Goal: Task Accomplishment & Management: Manage account settings

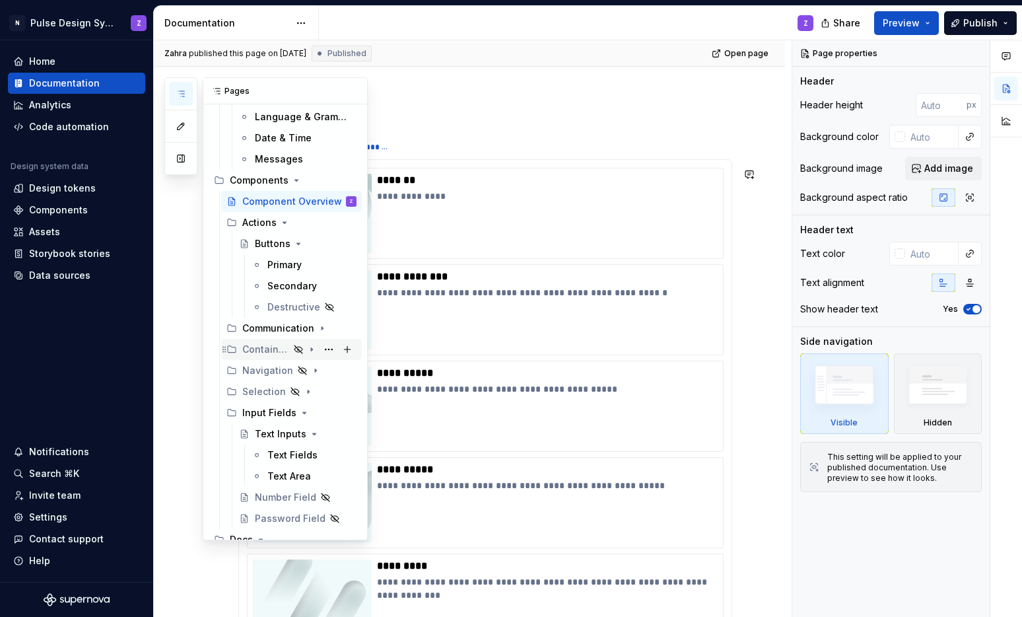
scroll to position [522, 0]
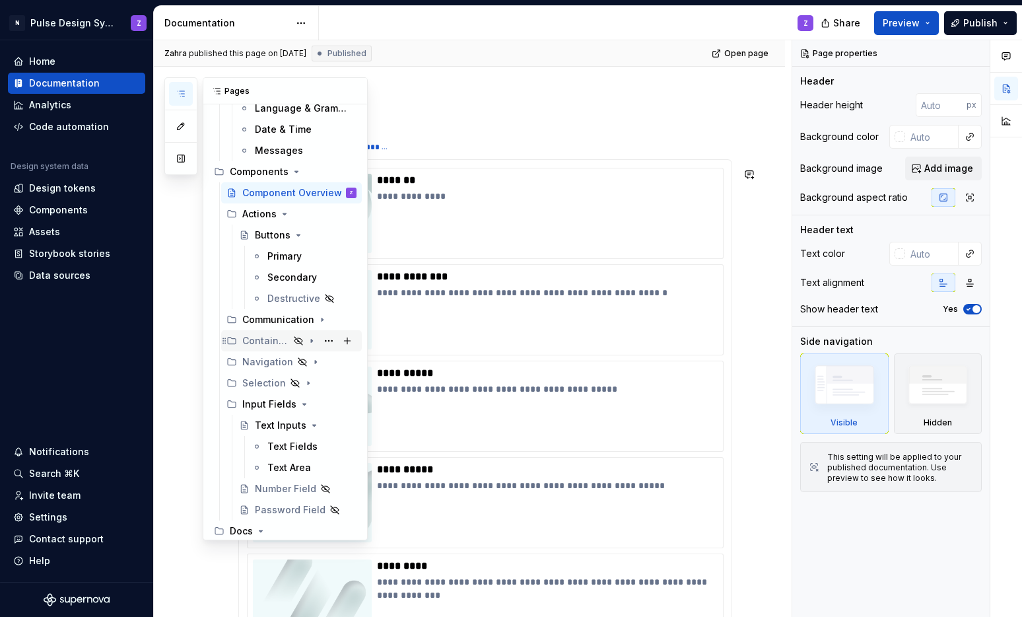
click at [306, 341] on icon "Page tree" at bounding box center [311, 340] width 11 height 11
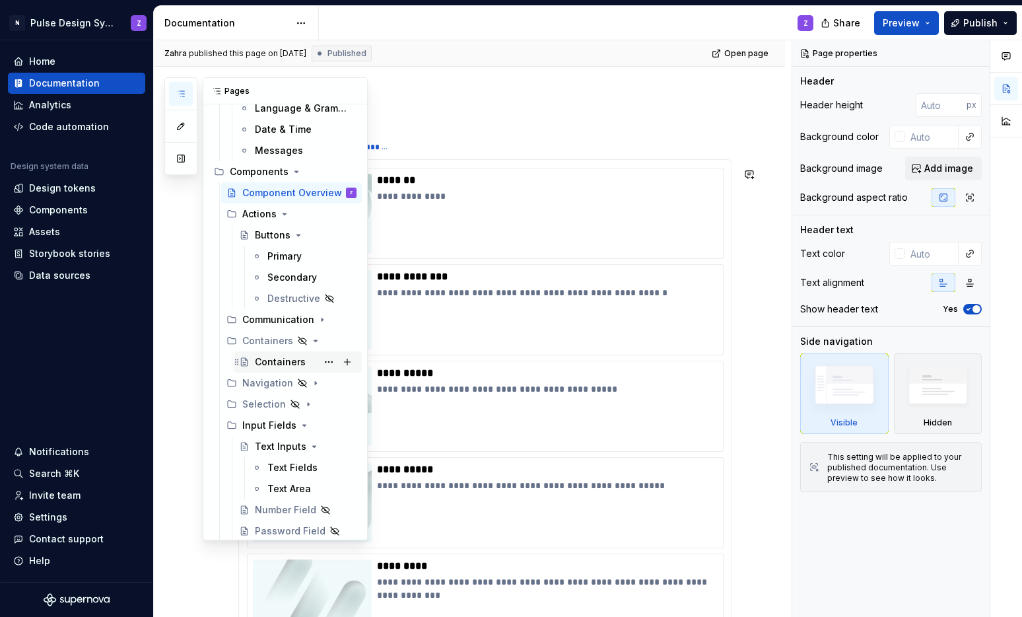
click at [272, 361] on div "Containers" at bounding box center [280, 361] width 51 height 13
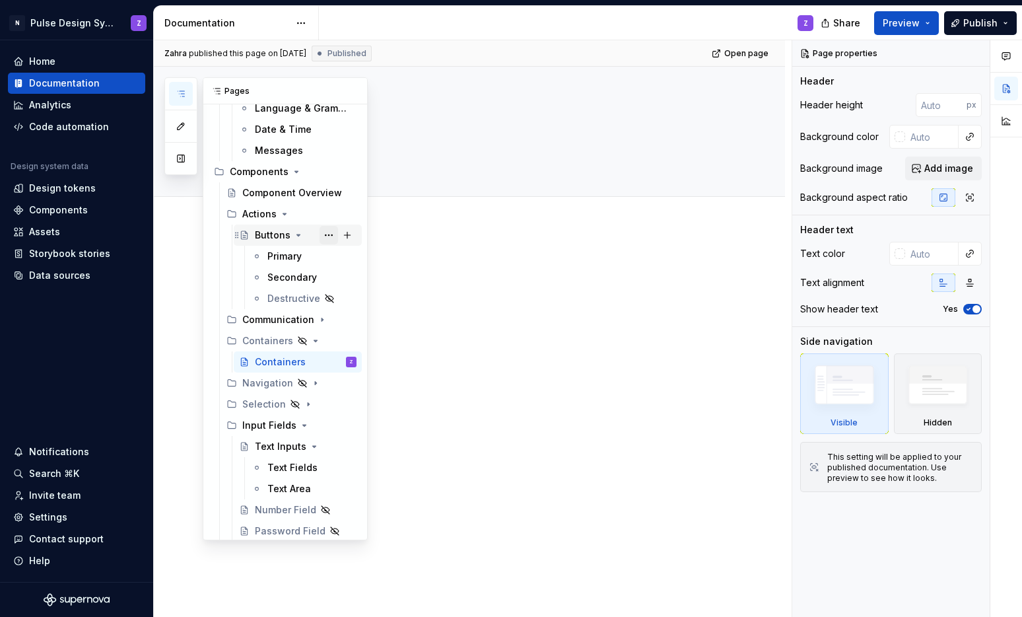
click at [322, 233] on button "Page tree" at bounding box center [329, 235] width 18 height 18
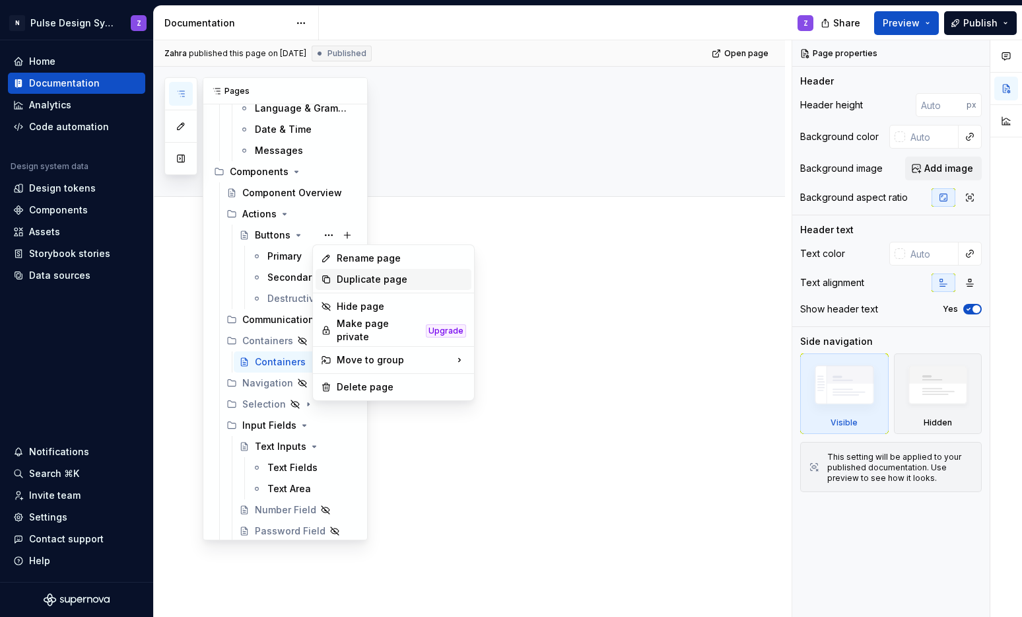
click at [353, 278] on div "Duplicate page" at bounding box center [401, 279] width 129 height 13
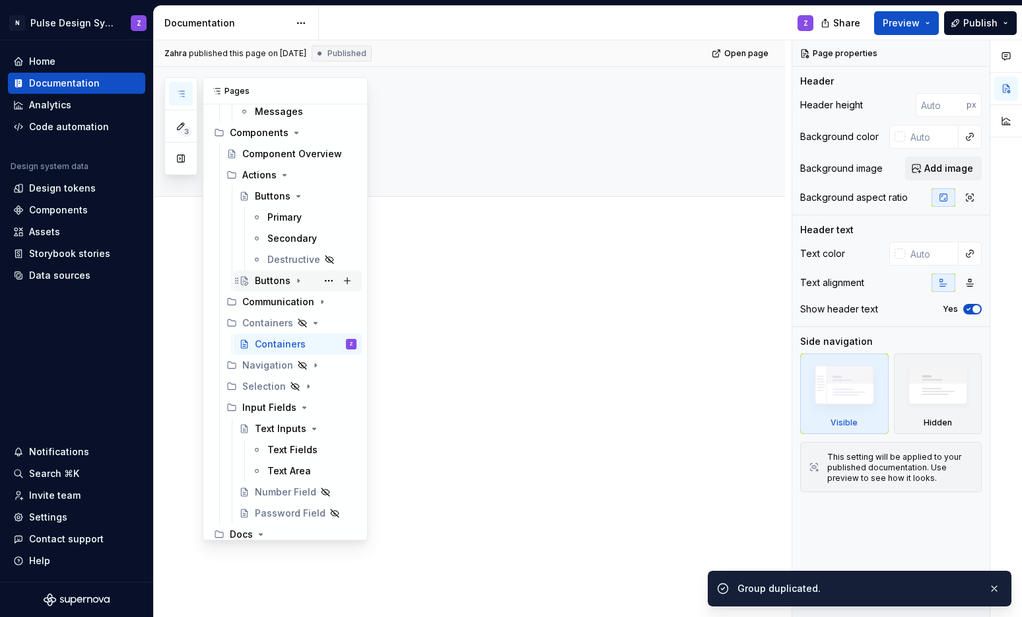
scroll to position [592, 0]
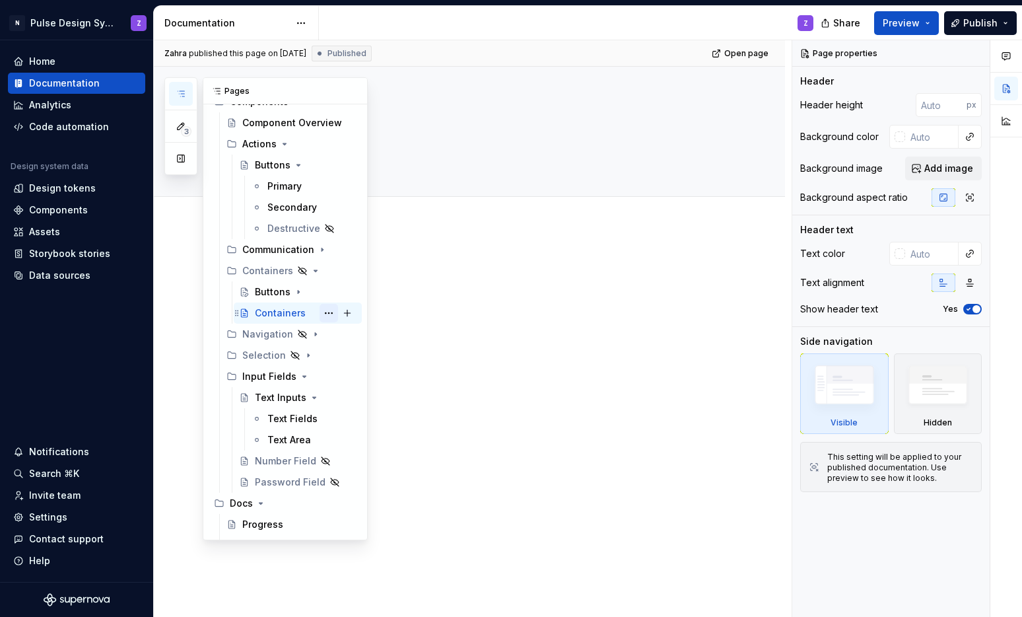
click at [322, 316] on button "Page tree" at bounding box center [329, 313] width 18 height 18
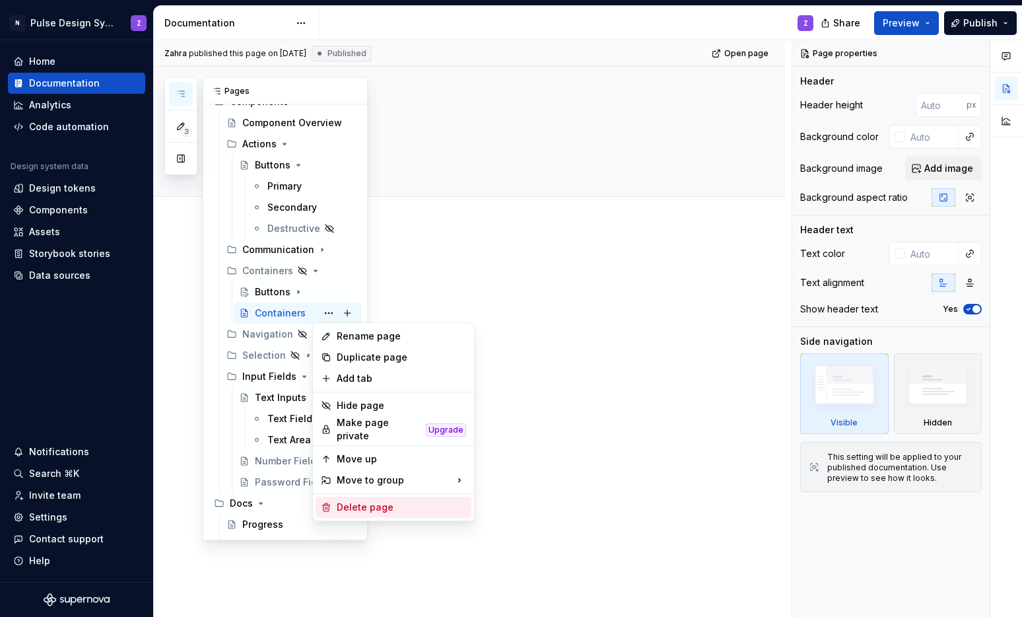
click at [374, 497] on div "Delete page" at bounding box center [394, 507] width 156 height 21
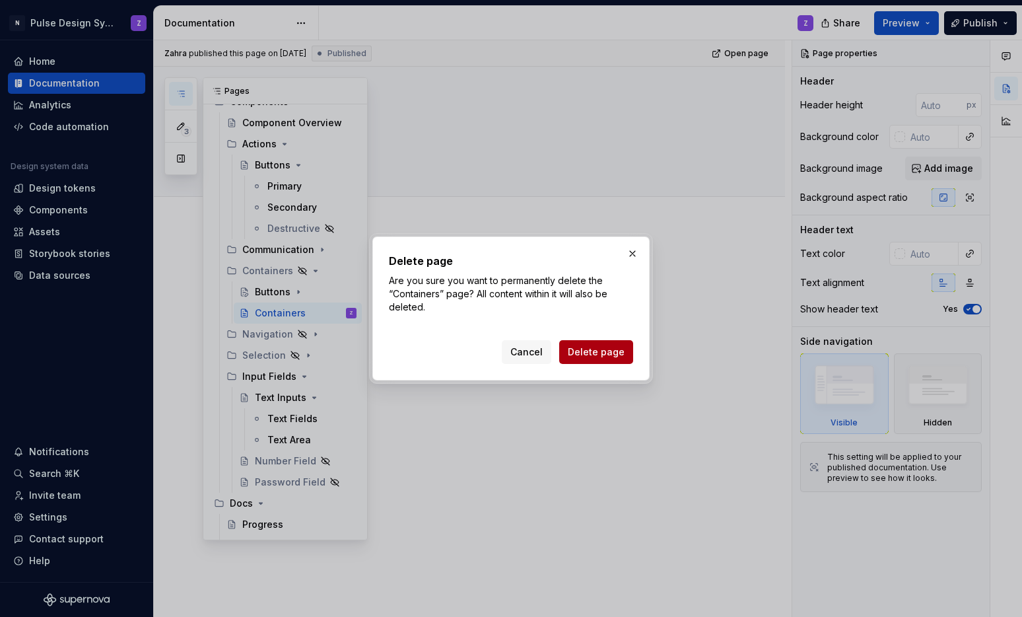
click at [597, 351] on span "Delete page" at bounding box center [596, 351] width 57 height 13
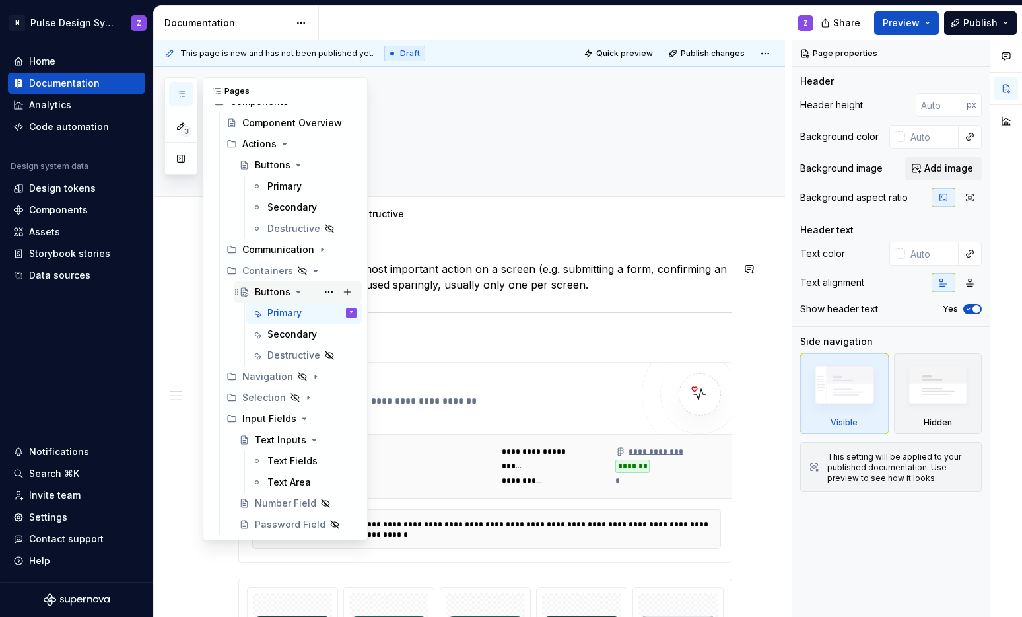
click at [265, 291] on div "Buttons" at bounding box center [273, 291] width 36 height 13
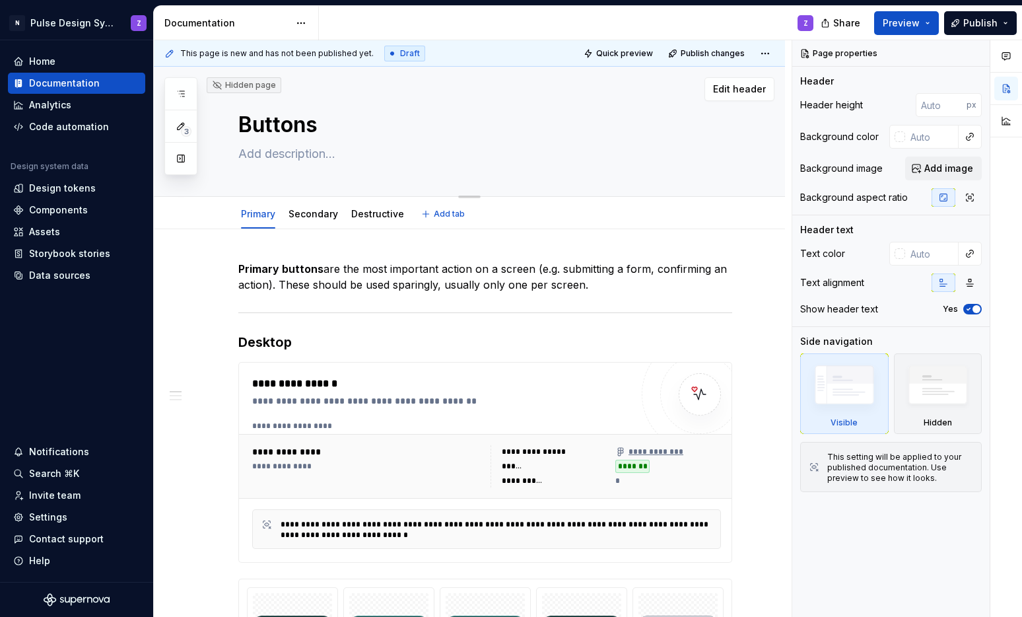
click at [306, 124] on textarea "Buttons" at bounding box center [483, 125] width 494 height 32
type textarea "*"
type textarea "C"
type textarea "*"
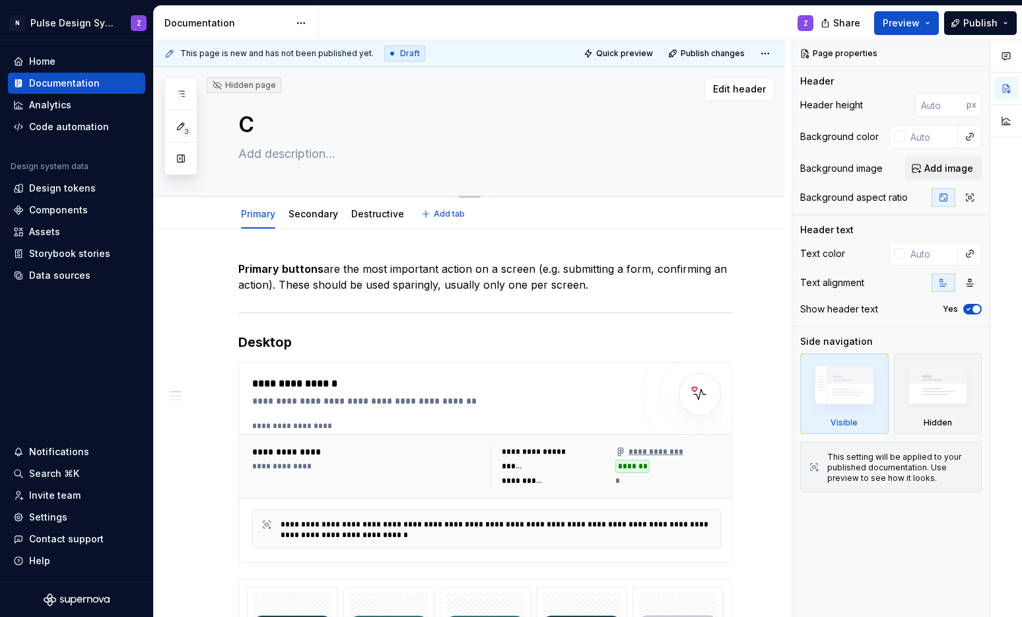
type textarea "Ca"
type textarea "*"
type textarea "Car"
type textarea "*"
type textarea "Card"
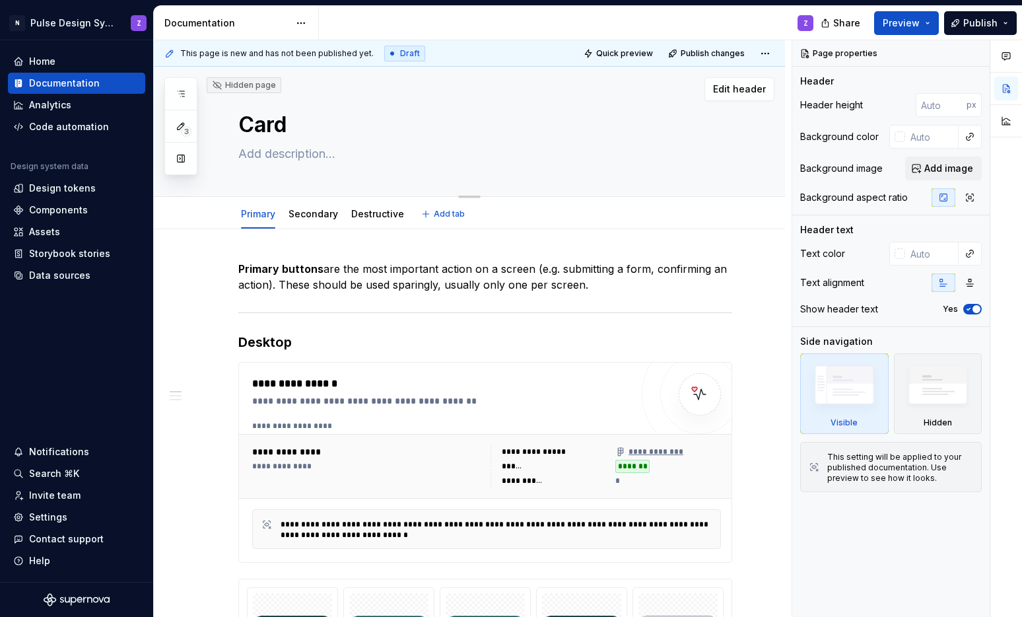
type textarea "*"
type textarea "Cards"
type textarea "*"
type textarea "Cards"
click at [256, 213] on link "Primary" at bounding box center [258, 213] width 34 height 11
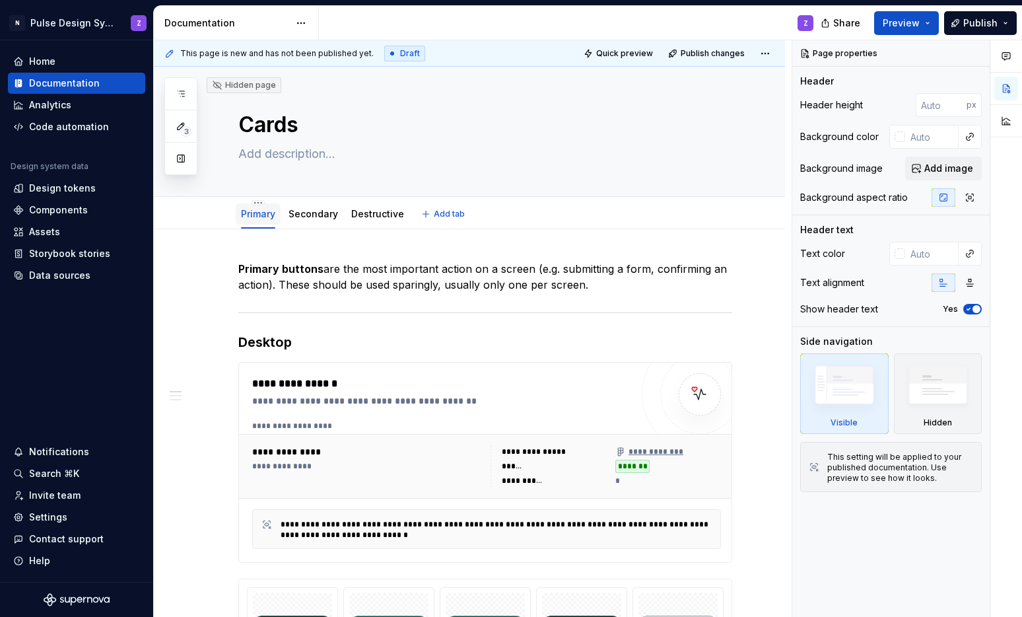
click at [256, 213] on link "Primary" at bounding box center [258, 213] width 34 height 11
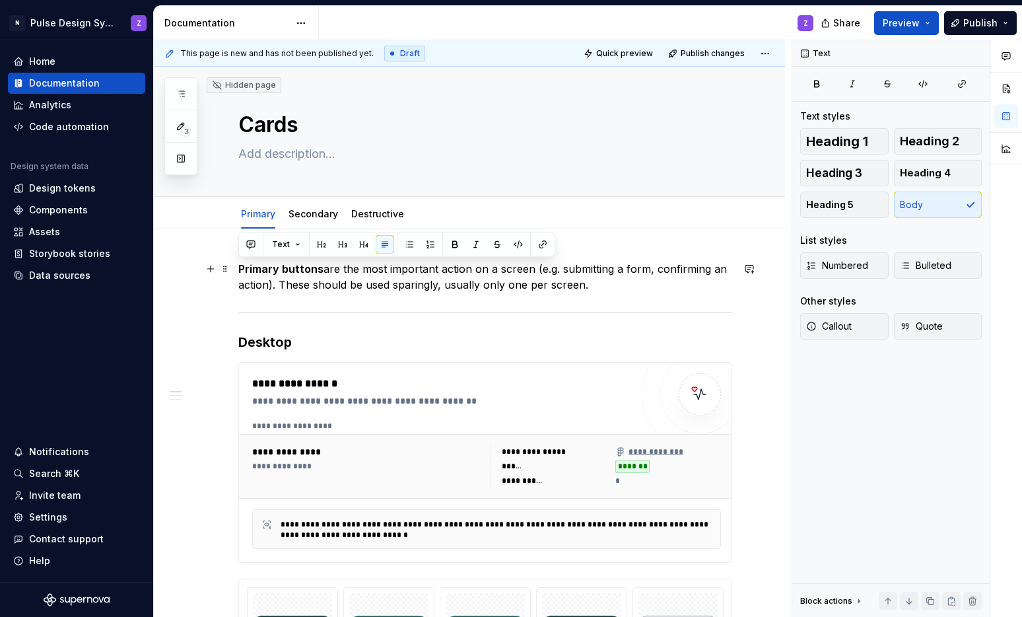
drag, startPoint x: 241, startPoint y: 266, endPoint x: 591, endPoint y: 283, distance: 350.4
click at [591, 283] on p "Primary buttons are the most important action on a screen (e.g. submitting a fo…" at bounding box center [485, 277] width 494 height 32
click at [417, 279] on p "Primary buttons are the most important action on a screen (e.g. submitting a fo…" at bounding box center [485, 277] width 494 height 32
click at [259, 211] on link "Primary" at bounding box center [258, 213] width 34 height 11
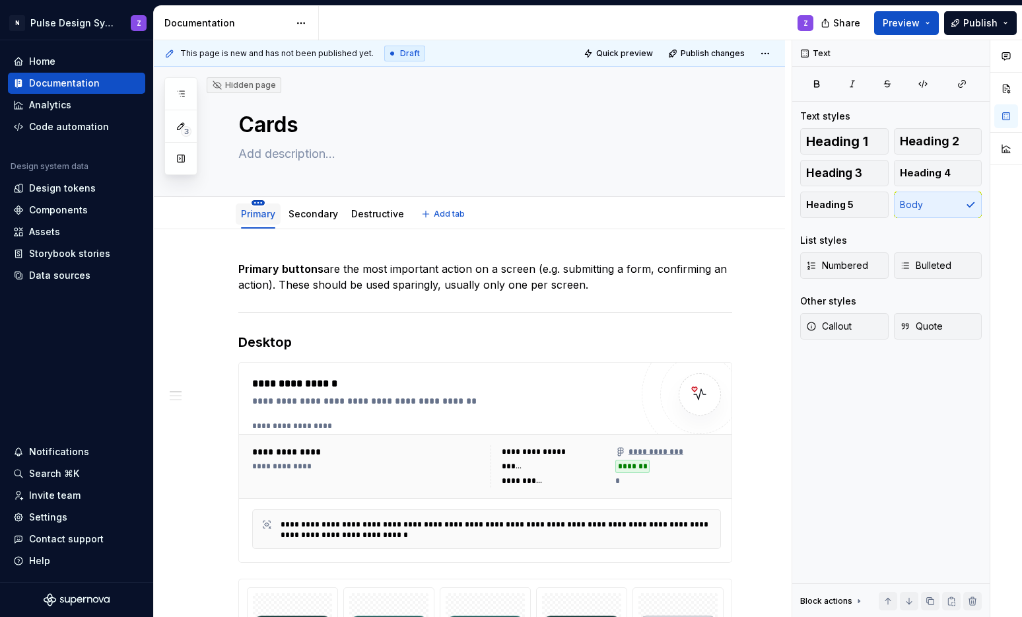
click at [260, 205] on html "N Pulse Design System Z Home Documentation Analytics Code automation Design sys…" at bounding box center [511, 308] width 1022 height 617
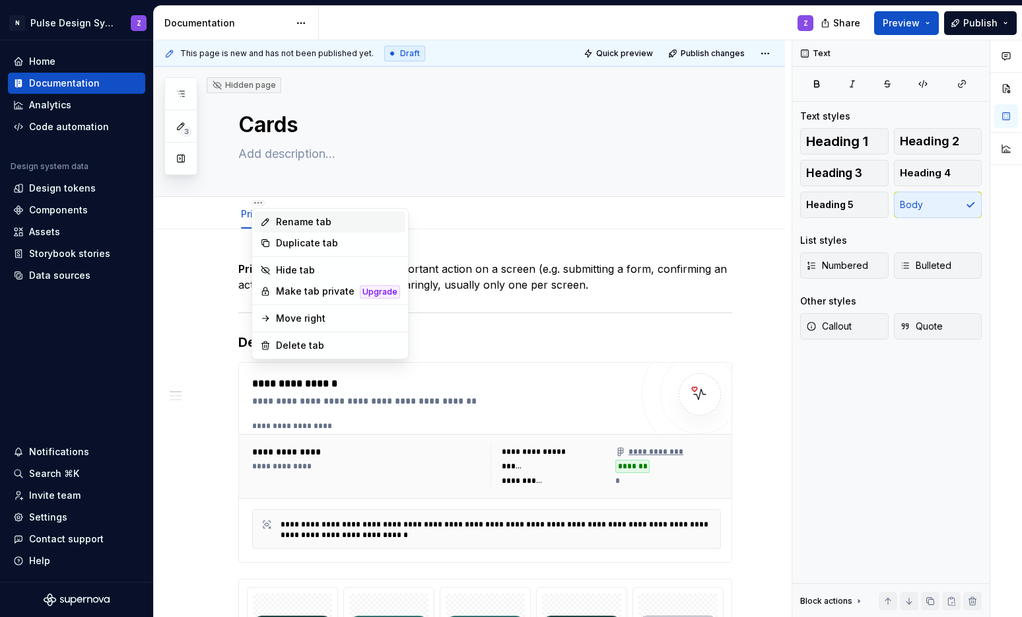
type textarea "*"
click at [269, 217] on icon at bounding box center [265, 222] width 11 height 11
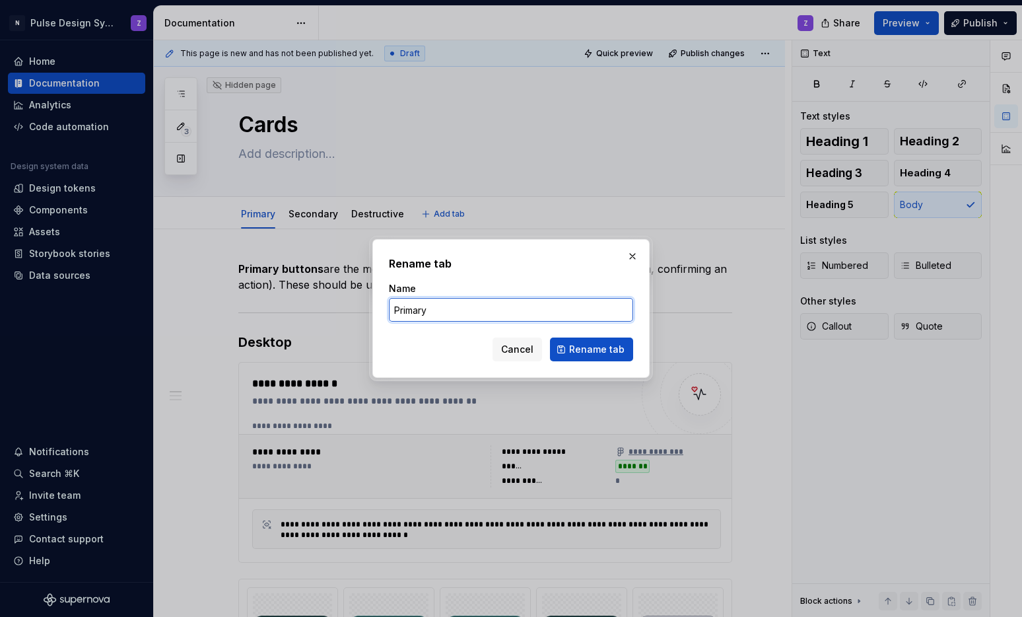
click at [416, 310] on input "Primary" at bounding box center [511, 310] width 244 height 24
type input "De"
type textarea "*"
type input "Default"
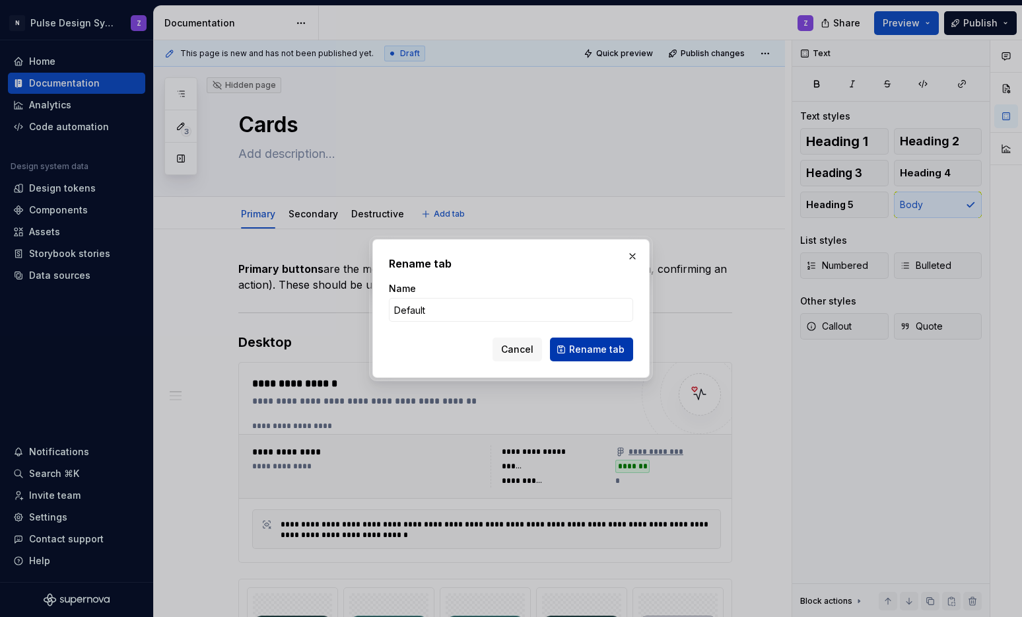
click at [618, 343] on span "Rename tab" at bounding box center [596, 349] width 55 height 13
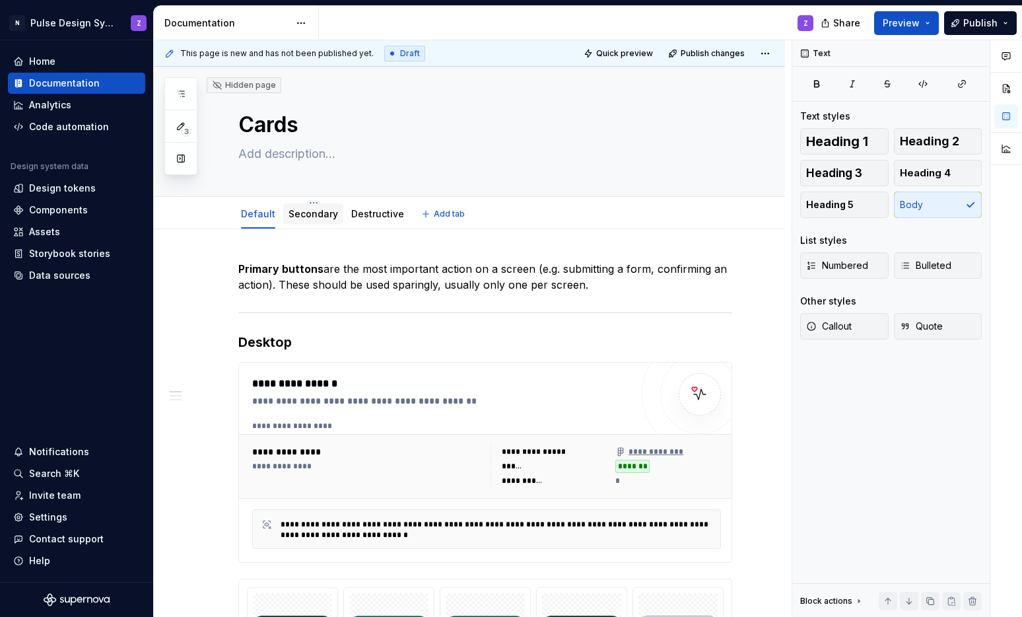
click at [316, 217] on link "Secondary" at bounding box center [314, 213] width 50 height 11
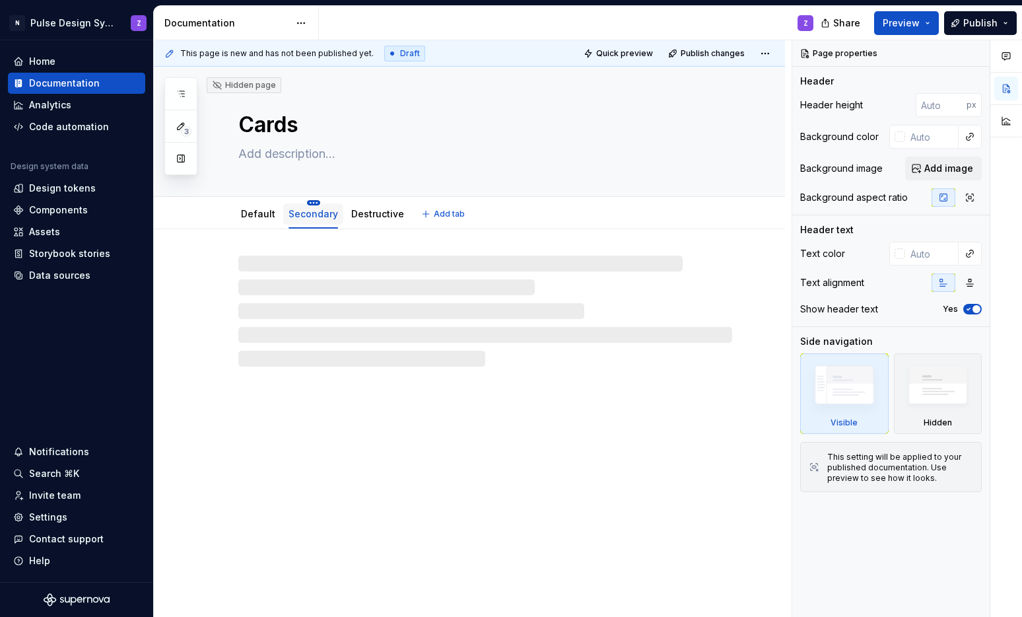
click at [313, 199] on html "N Pulse Design System Z Home Documentation Analytics Code automation Design sys…" at bounding box center [511, 308] width 1022 height 617
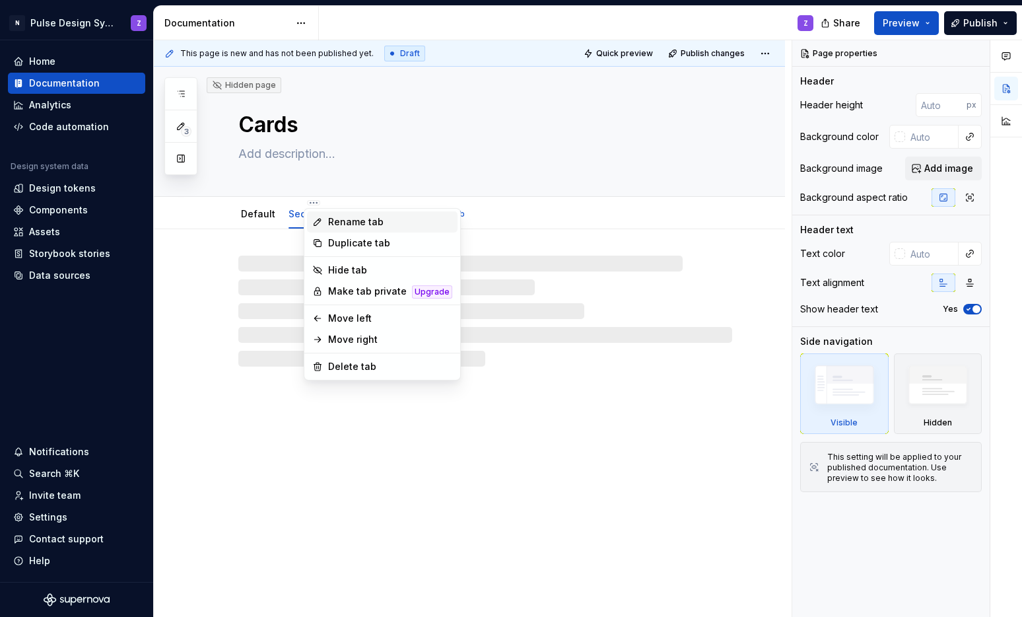
click at [334, 223] on div "Rename tab" at bounding box center [390, 221] width 124 height 13
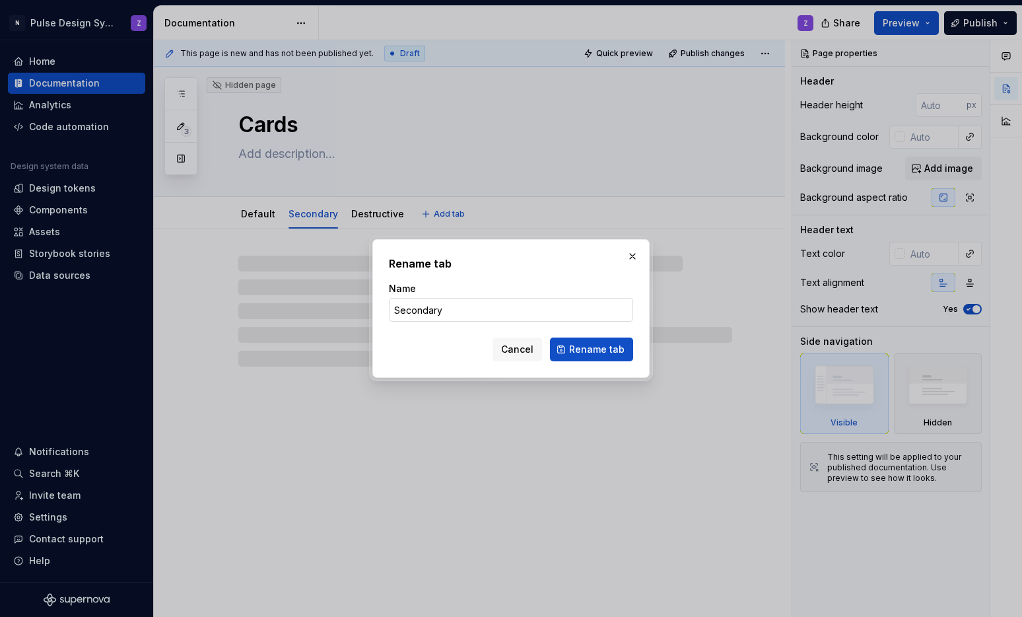
click at [426, 304] on input "Secondary" at bounding box center [511, 310] width 244 height 24
type textarea "*"
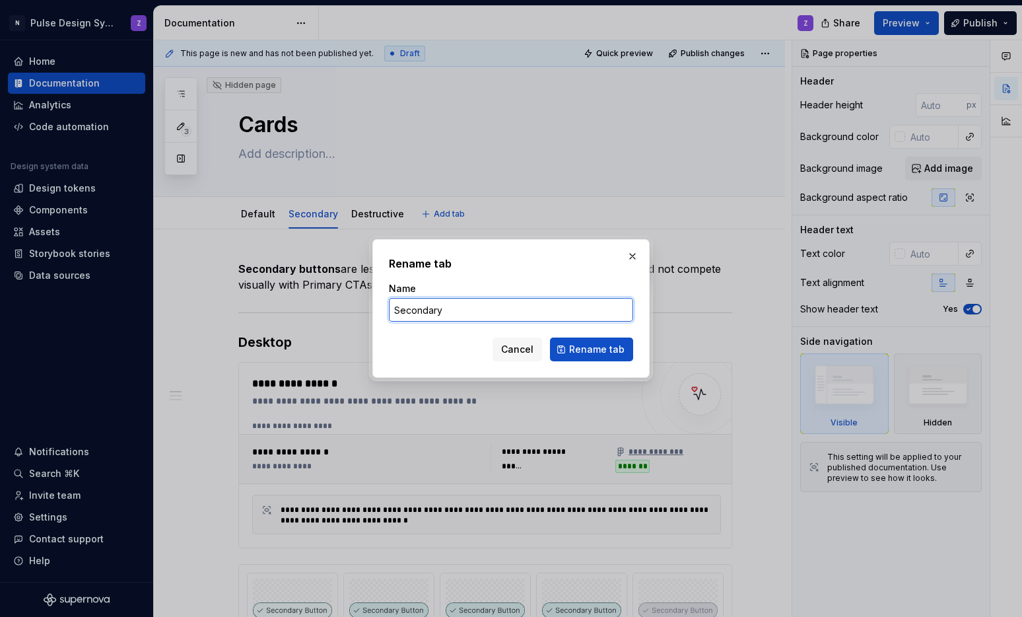
click at [426, 304] on input "Secondary" at bounding box center [511, 310] width 244 height 24
type input "Empty State"
click at [571, 345] on button "Rename tab" at bounding box center [591, 349] width 83 height 24
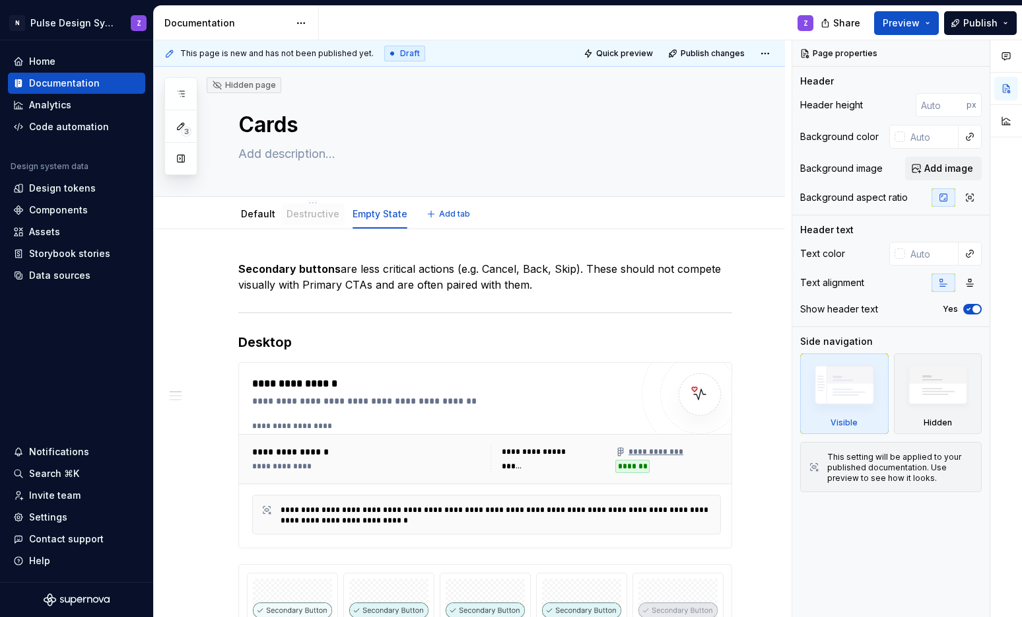
drag, startPoint x: 366, startPoint y: 214, endPoint x: 295, endPoint y: 217, distance: 70.7
click at [310, 202] on html "N Pulse Design System Z Home Documentation Analytics Code automation Design sys…" at bounding box center [511, 308] width 1022 height 617
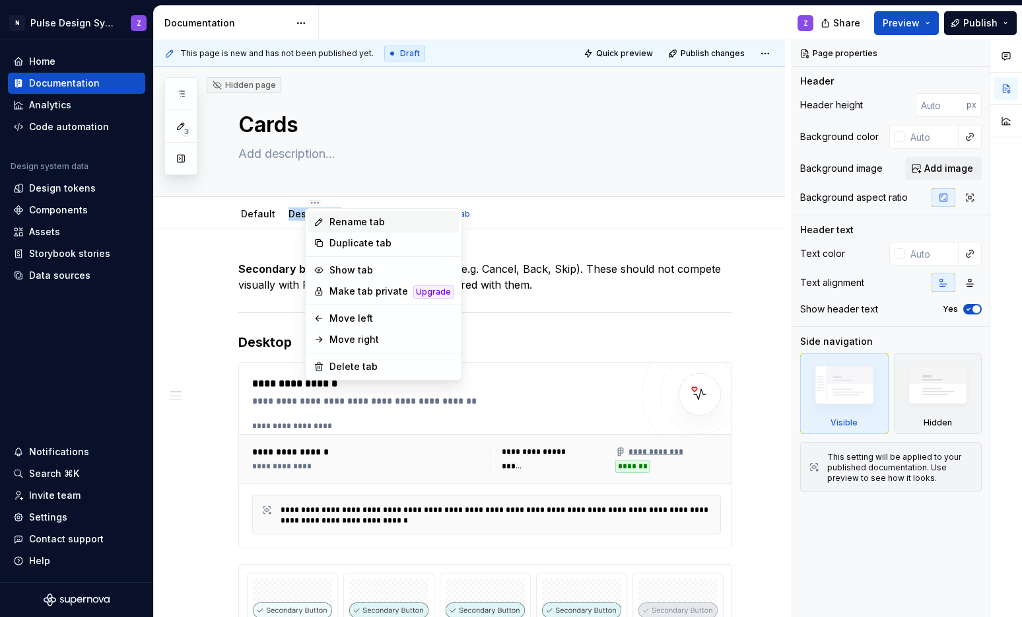
click at [333, 219] on div "Rename tab" at bounding box center [392, 221] width 124 height 13
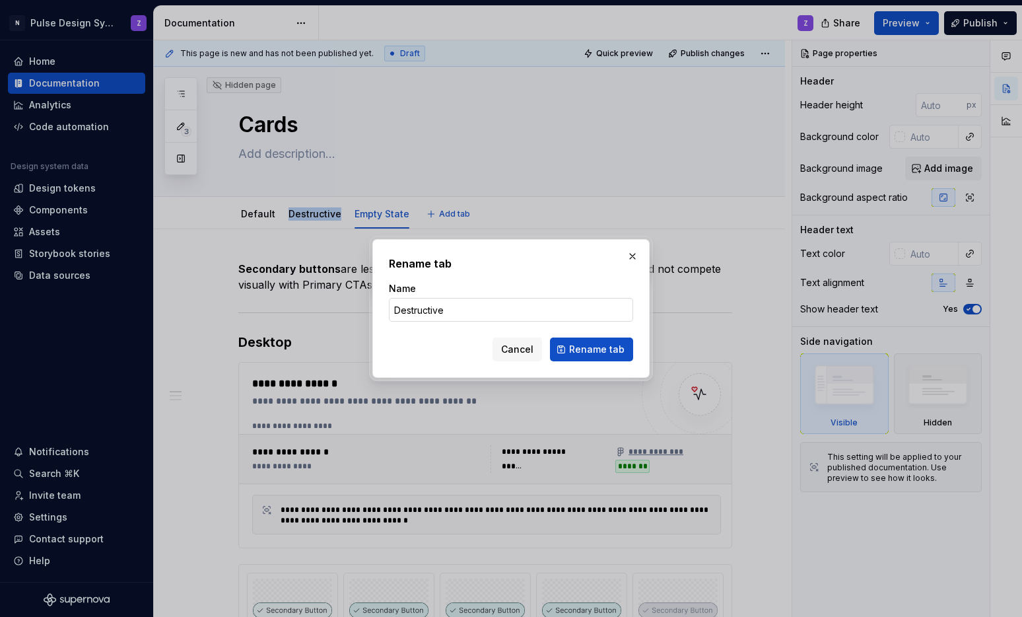
click at [426, 316] on input "Destructive" at bounding box center [511, 310] width 244 height 24
type textarea "*"
type input "Critical Info"
click at [618, 347] on span "Rename tab" at bounding box center [596, 349] width 55 height 13
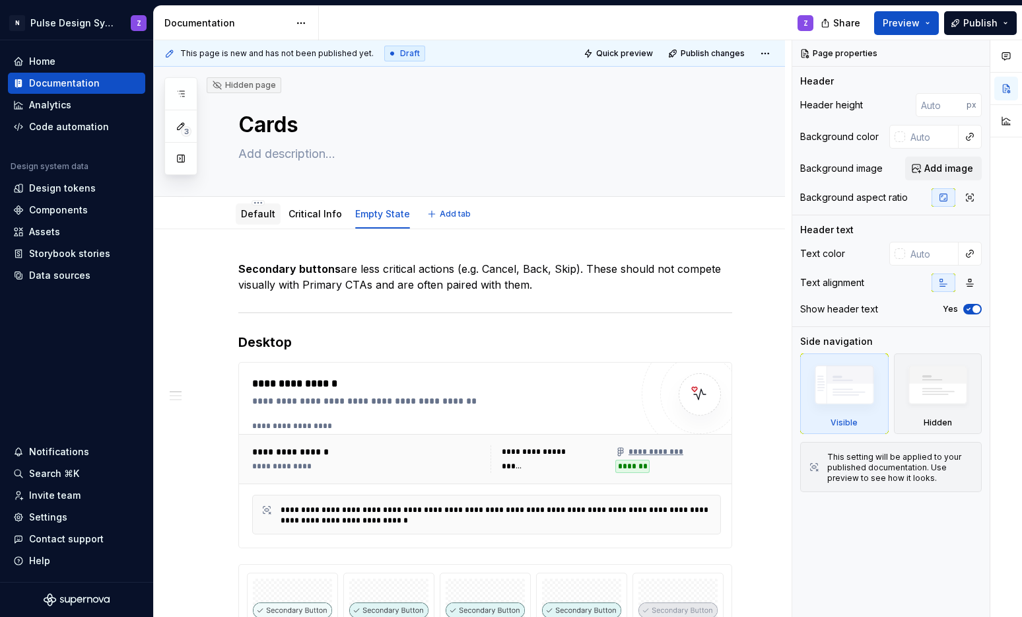
click at [264, 213] on link "Default" at bounding box center [258, 213] width 34 height 11
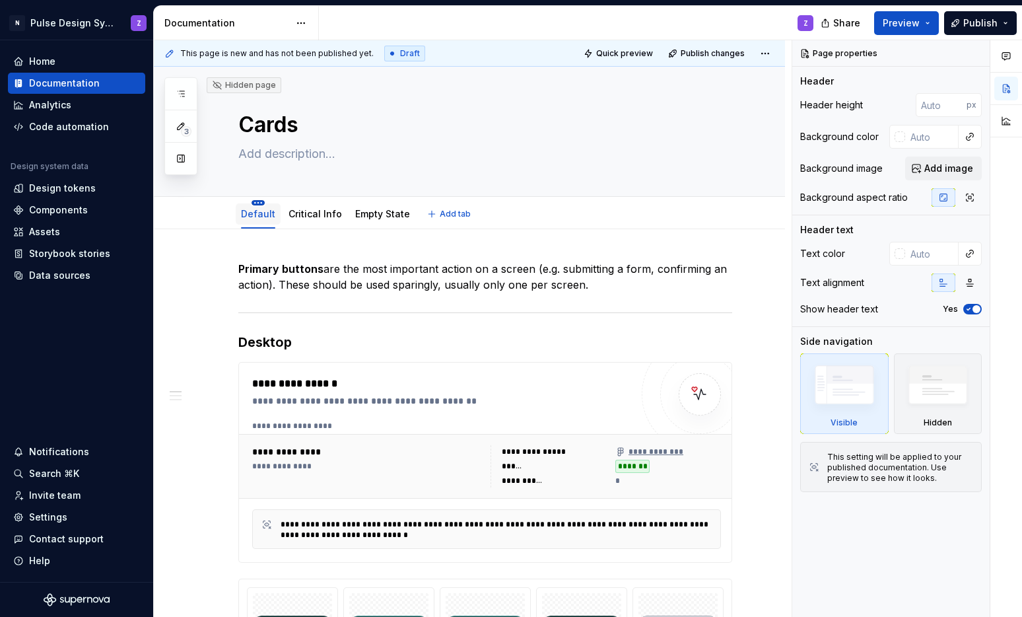
click at [256, 204] on html "N Pulse Design System Z Home Documentation Analytics Code automation Design sys…" at bounding box center [511, 308] width 1022 height 617
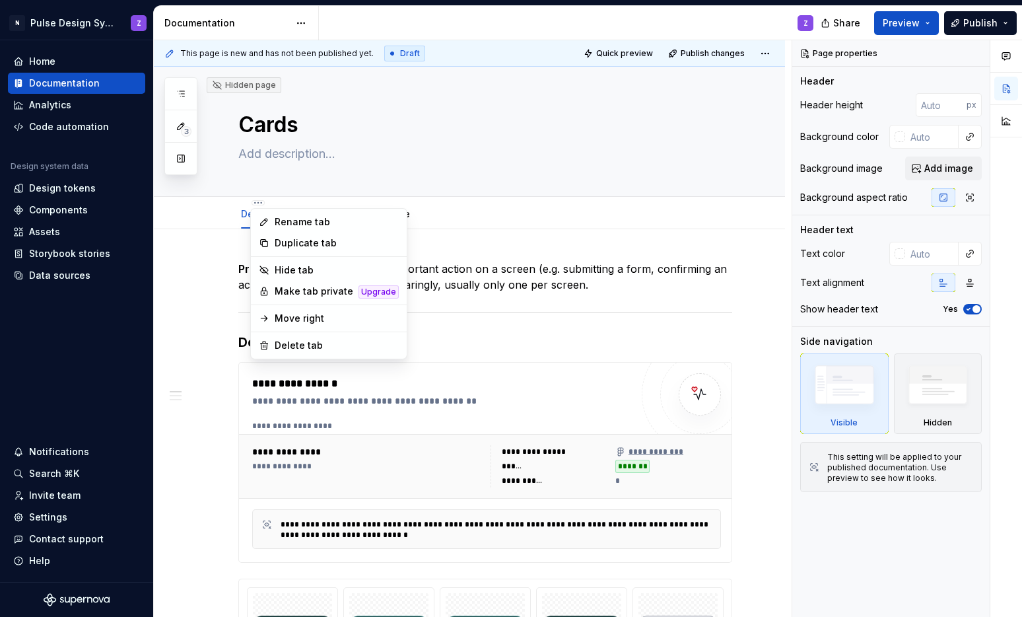
type textarea "*"
click at [269, 215] on div "Rename tab" at bounding box center [329, 221] width 151 height 21
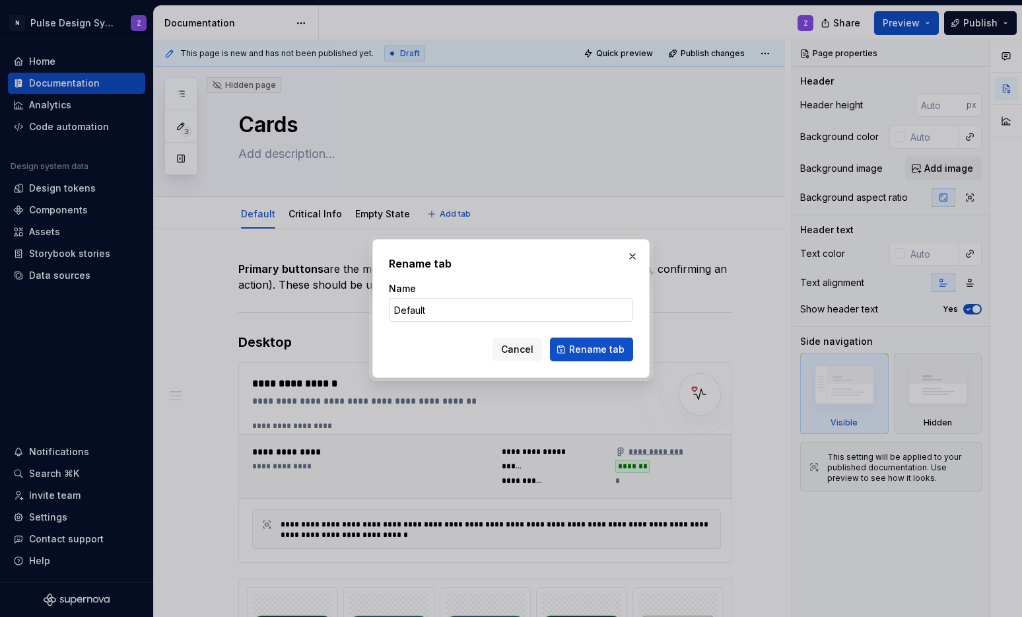
click at [415, 306] on input "Default" at bounding box center [511, 310] width 244 height 24
click at [414, 306] on input "Default" at bounding box center [511, 310] width 244 height 24
type input "General"
click at [575, 344] on span "Rename tab" at bounding box center [596, 349] width 55 height 13
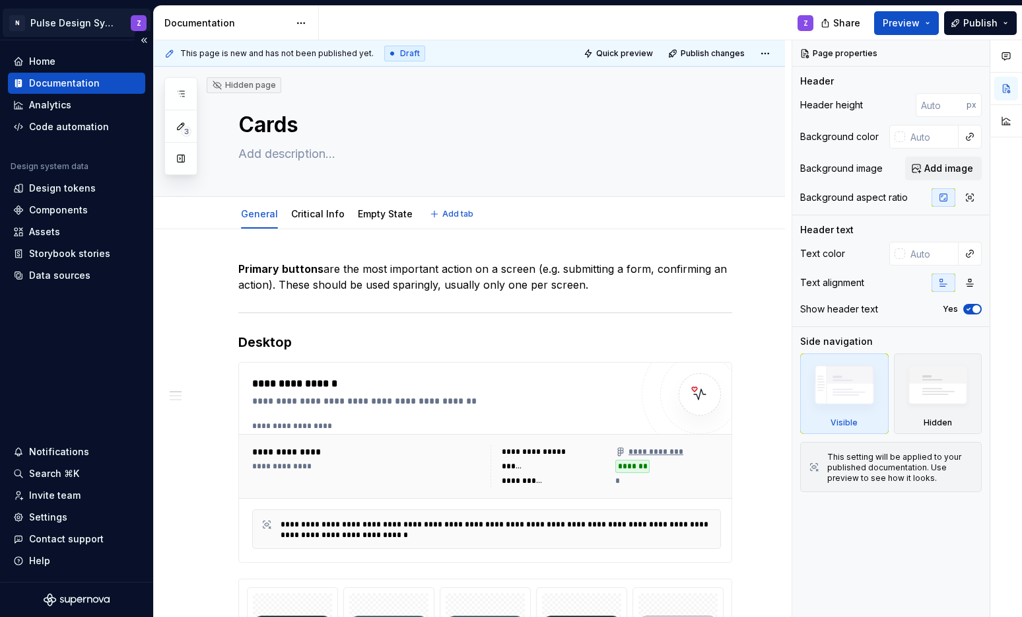
type textarea "*"
click at [303, 21] on html "N Pulse Design System Z Home Documentation Analytics Code automation Design sys…" at bounding box center [511, 308] width 1022 height 617
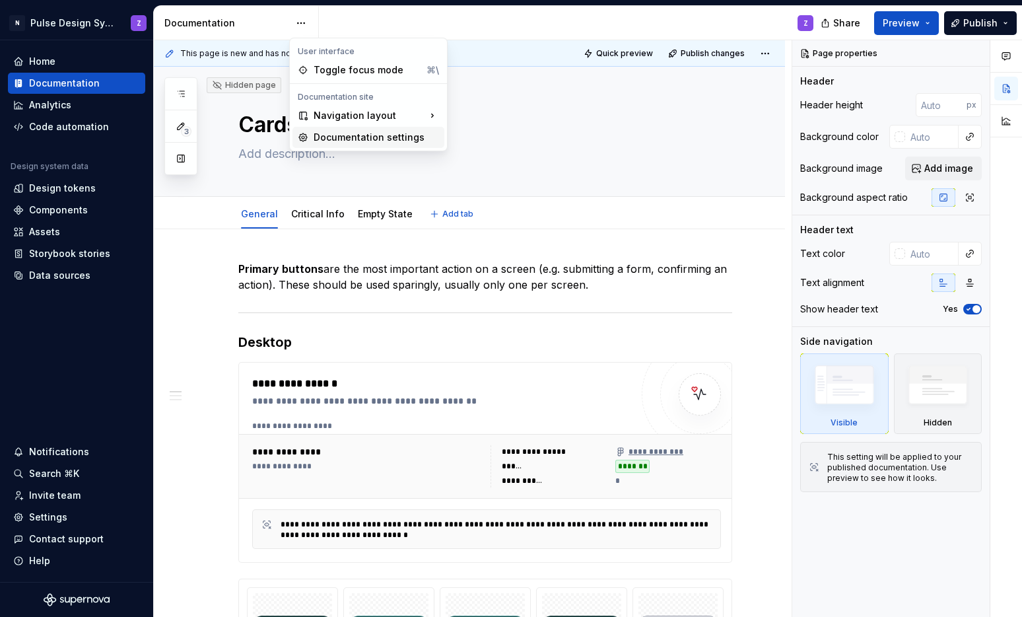
click at [333, 131] on div "Documentation settings" at bounding box center [376, 137] width 125 height 13
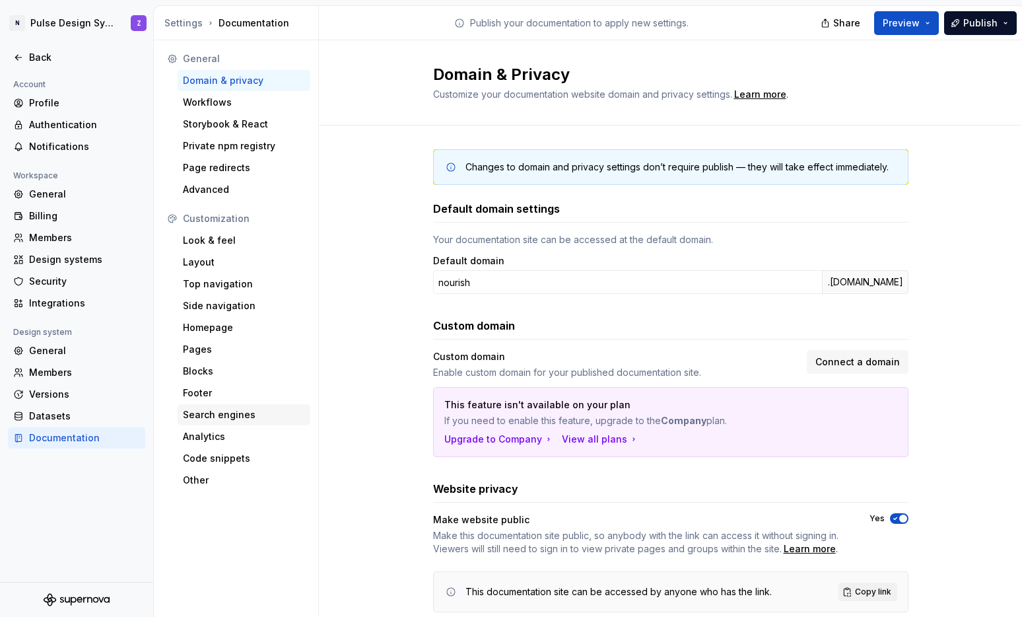
click at [208, 424] on div "Search engines" at bounding box center [244, 414] width 133 height 21
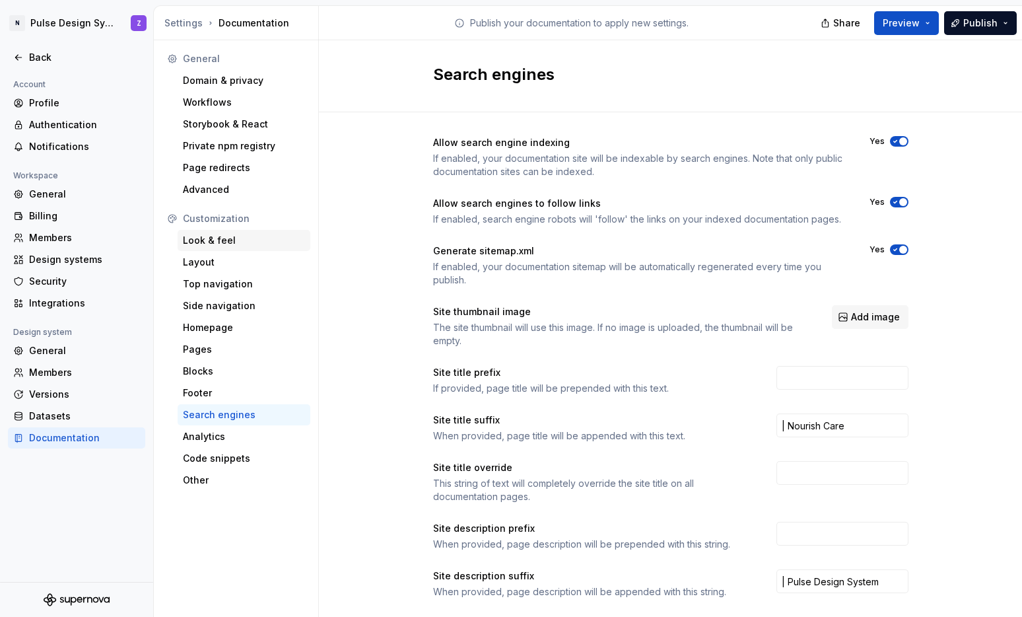
click at [227, 239] on div "Look & feel" at bounding box center [244, 240] width 122 height 13
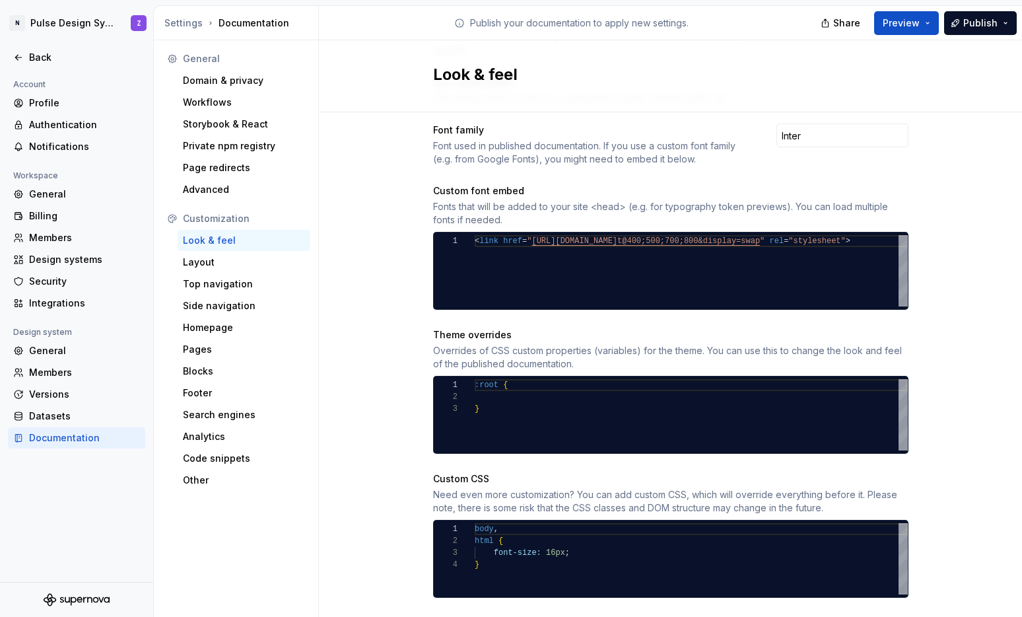
scroll to position [497, 0]
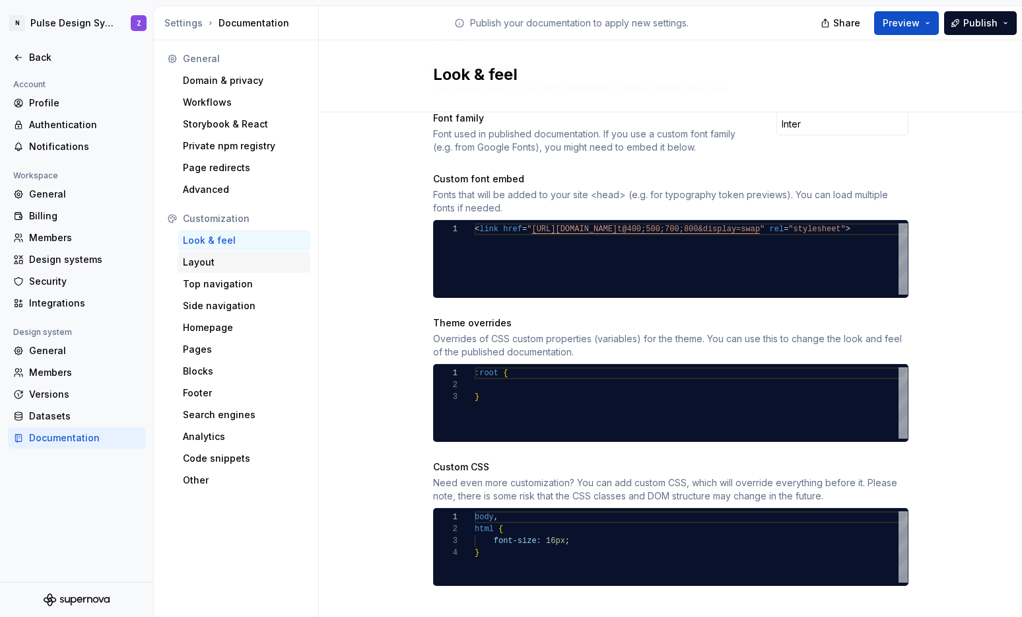
click at [223, 261] on div "Layout" at bounding box center [244, 262] width 122 height 13
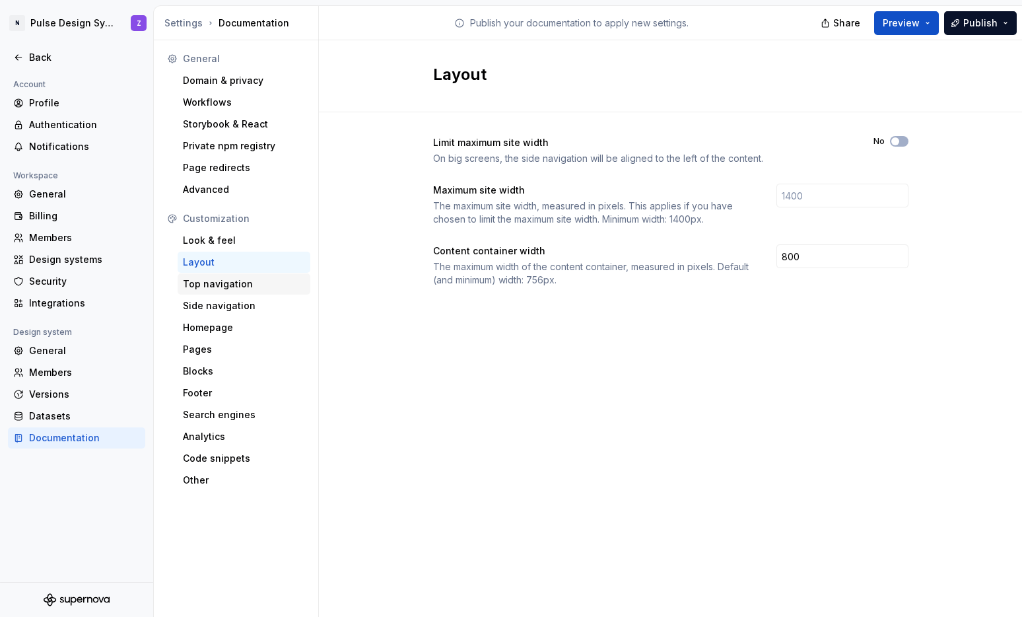
click at [224, 281] on div "Top navigation" at bounding box center [244, 283] width 122 height 13
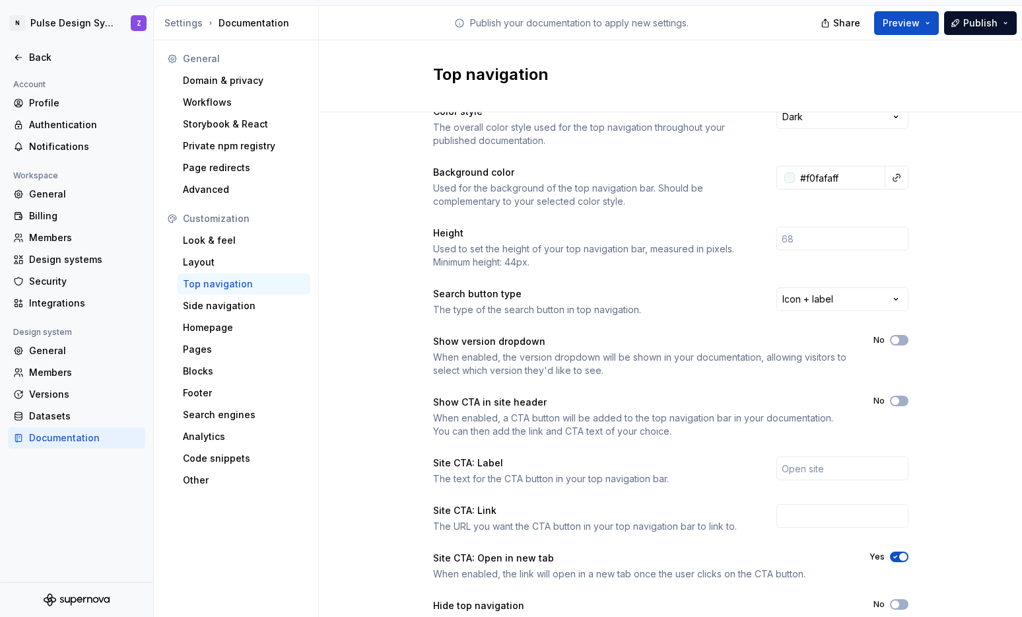
scroll to position [42, 0]
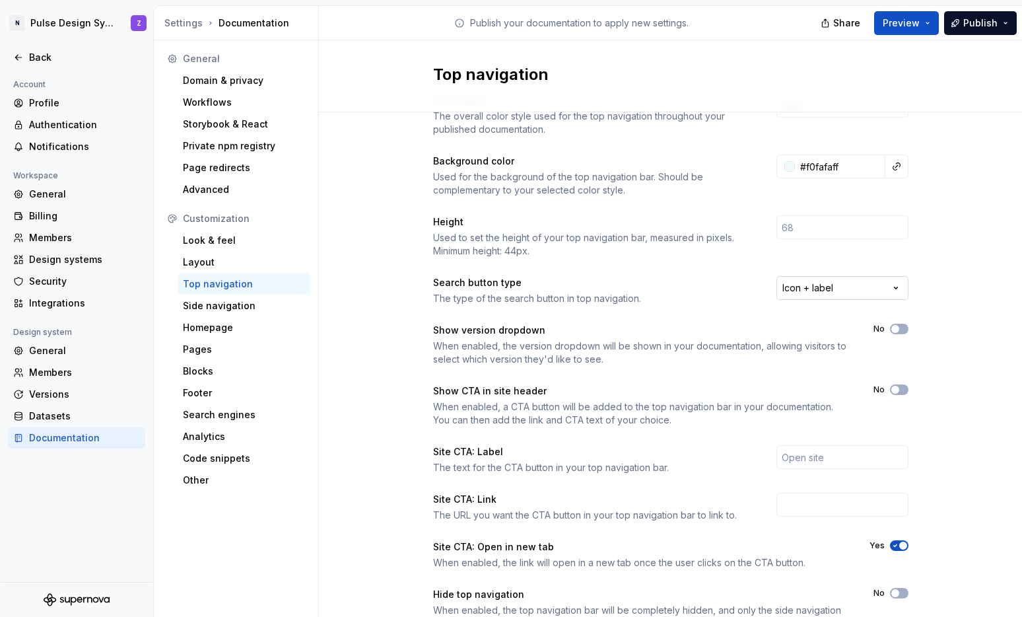
click at [820, 287] on html "N Pulse Design System Z Back Account Profile Authentication Notifications Works…" at bounding box center [511, 308] width 1022 height 617
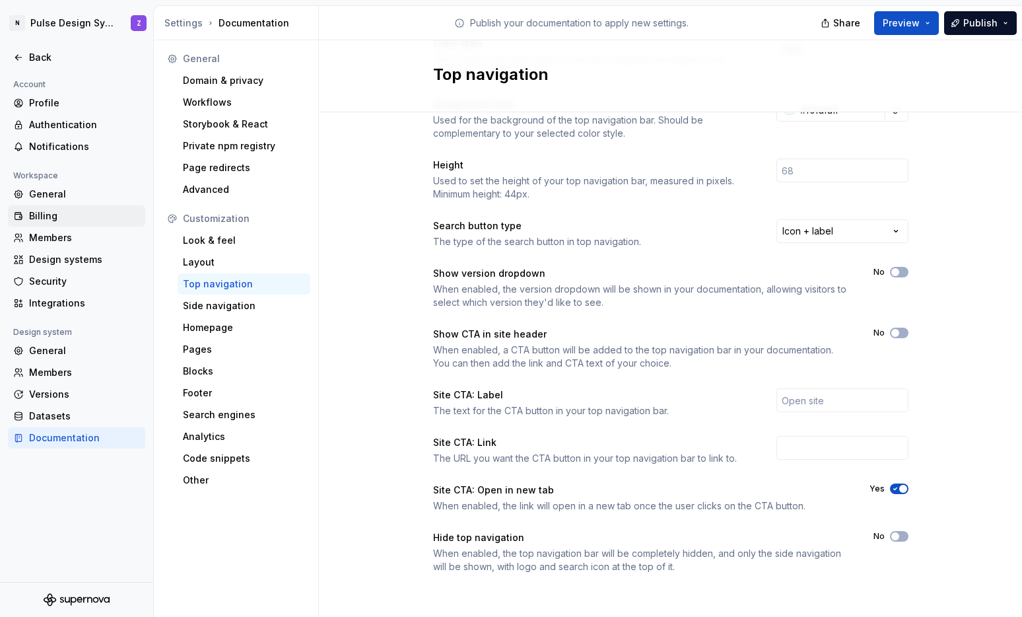
scroll to position [100, 0]
click at [213, 241] on div "Look & feel" at bounding box center [244, 240] width 122 height 13
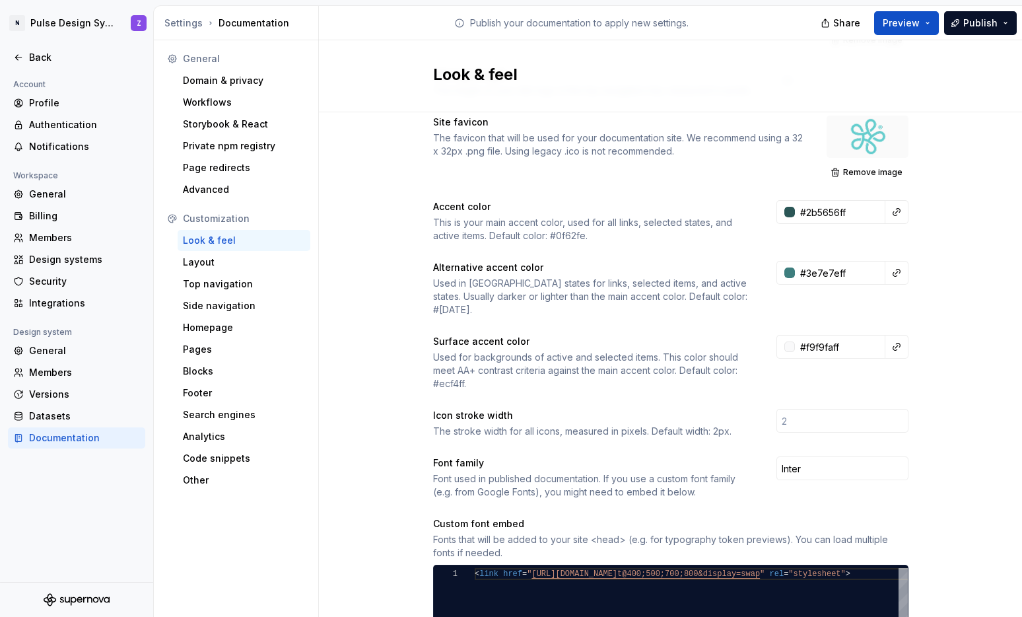
scroll to position [180, 0]
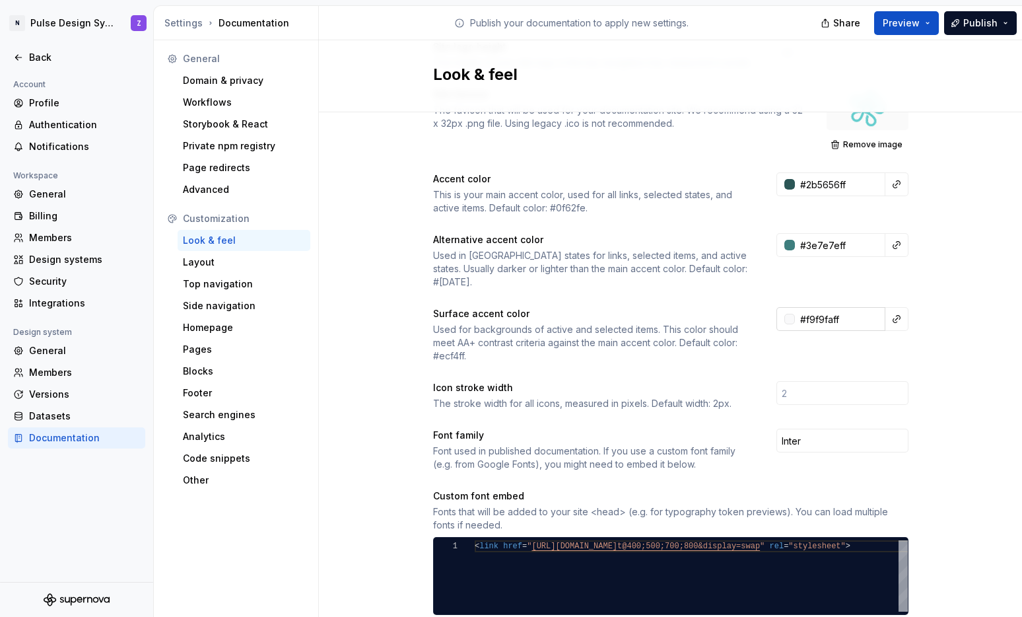
click at [787, 314] on div at bounding box center [790, 319] width 11 height 11
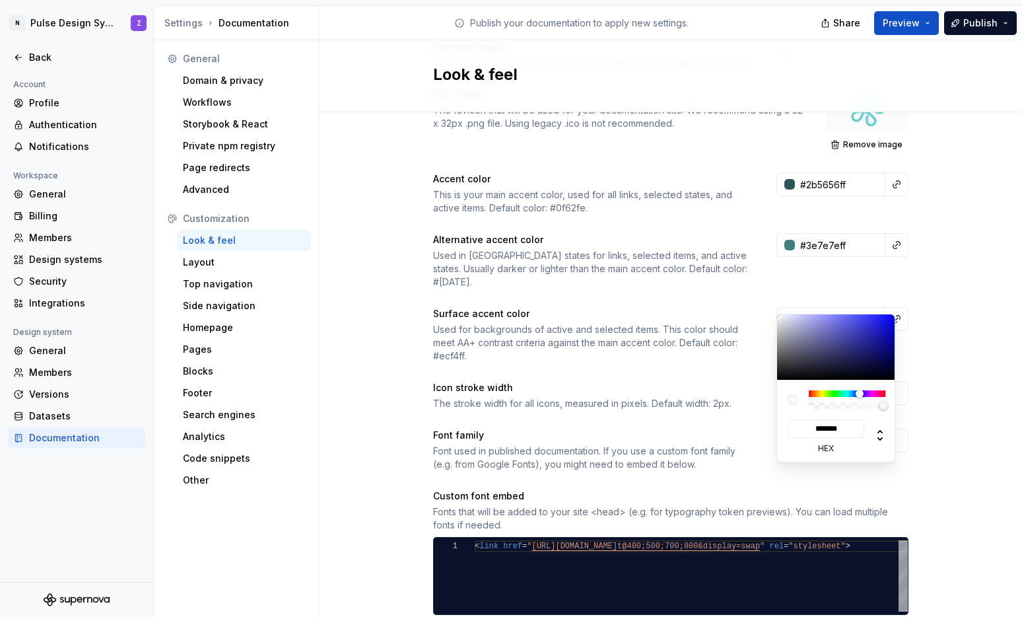
type input "#7070B2"
type input "*******"
type input "#6D6DAF"
type input "*******"
type input "#6C6CAF"
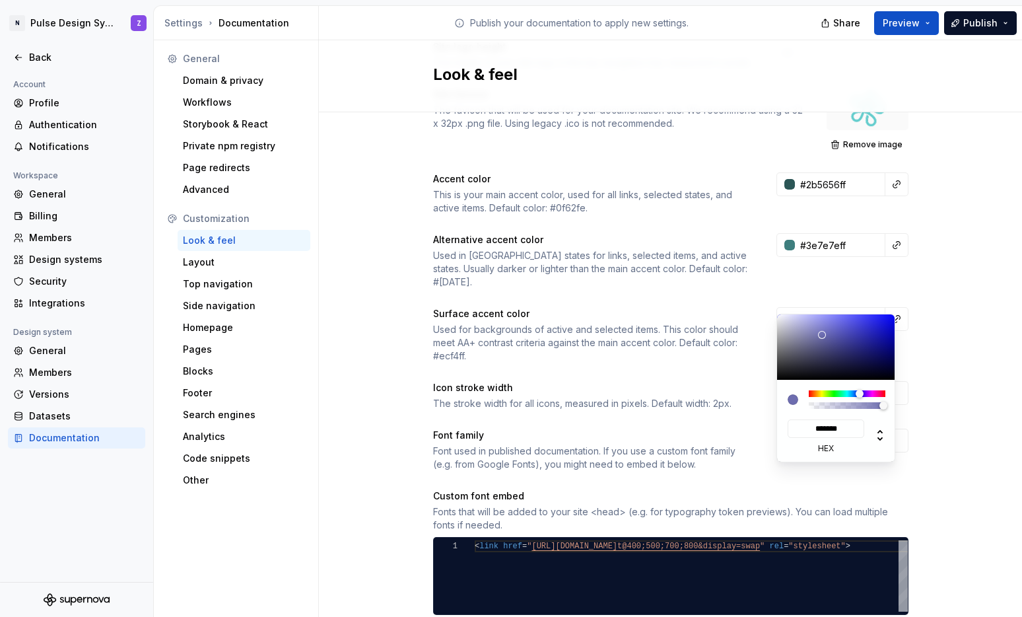
type input "*******"
type input "#6868AA"
type input "*******"
type input "#6464A5"
type input "*******"
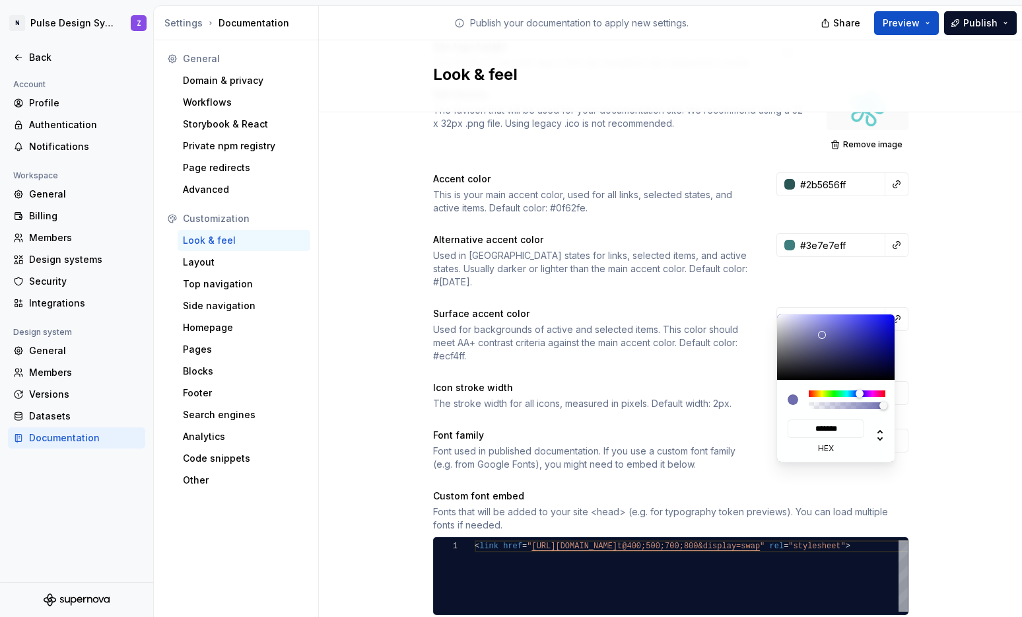
type input "#6161A2"
type input "*******"
type input "#6060A0"
type input "*******"
type input "#5E5E9B"
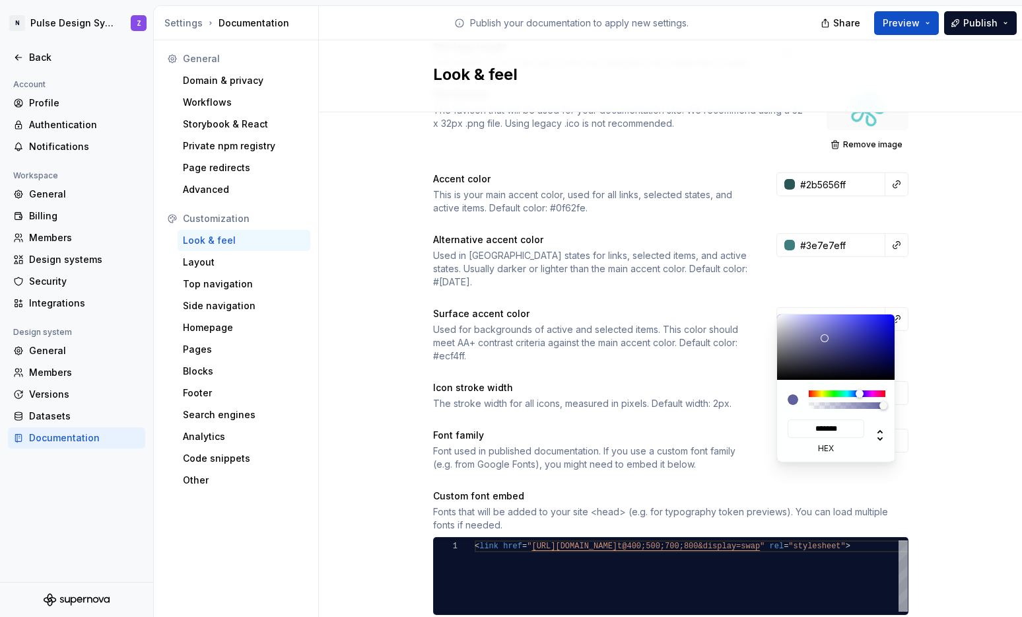
type input "*******"
type input "#5D5D95"
type input "*******"
type input "#5C5C8B"
type input "*******"
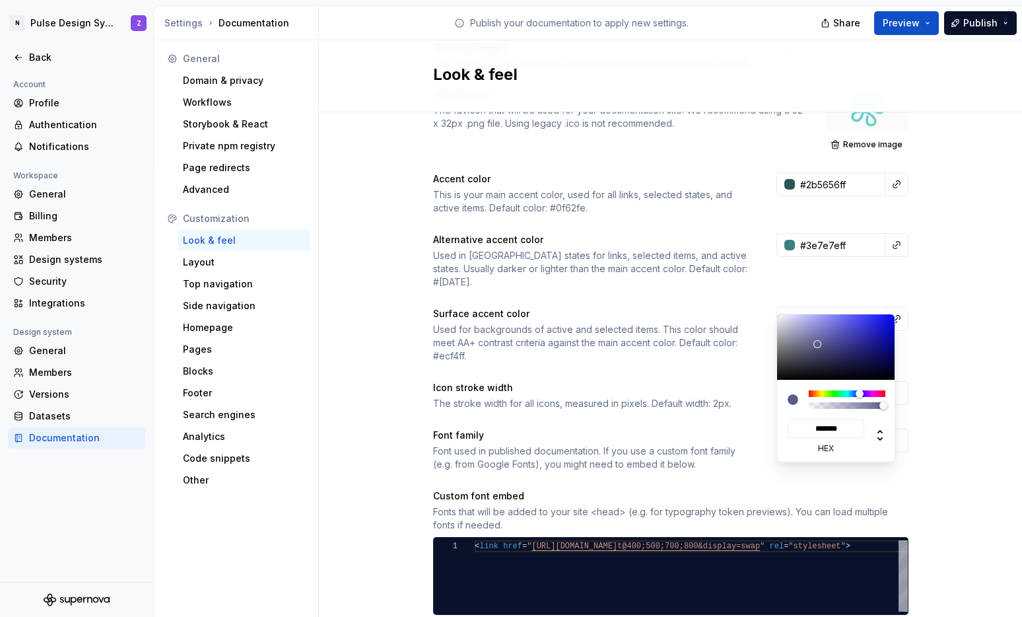
type input "#5B5B89"
type input "*******"
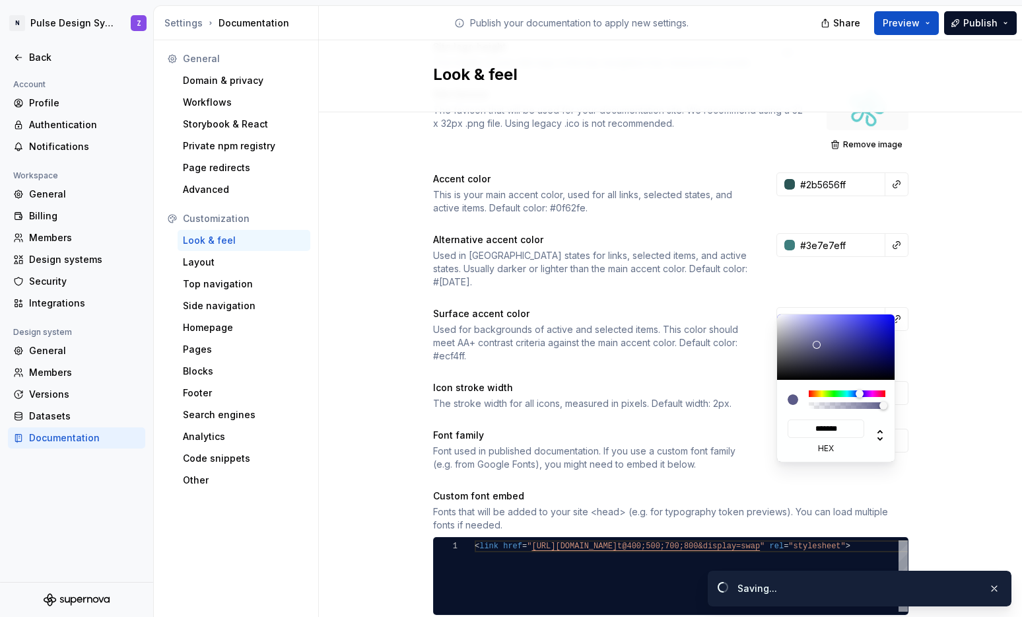
drag, startPoint x: 822, startPoint y: 334, endPoint x: 817, endPoint y: 345, distance: 11.5
click at [817, 345] on div at bounding box center [836, 346] width 119 height 65
click at [695, 312] on html "N Pulse Design System Z Back Account Profile Authentication Notifications Works…" at bounding box center [511, 308] width 1022 height 617
click at [931, 22] on html "N Pulse Design System Z Back Account Profile Authentication Notifications Works…" at bounding box center [511, 308] width 1022 height 617
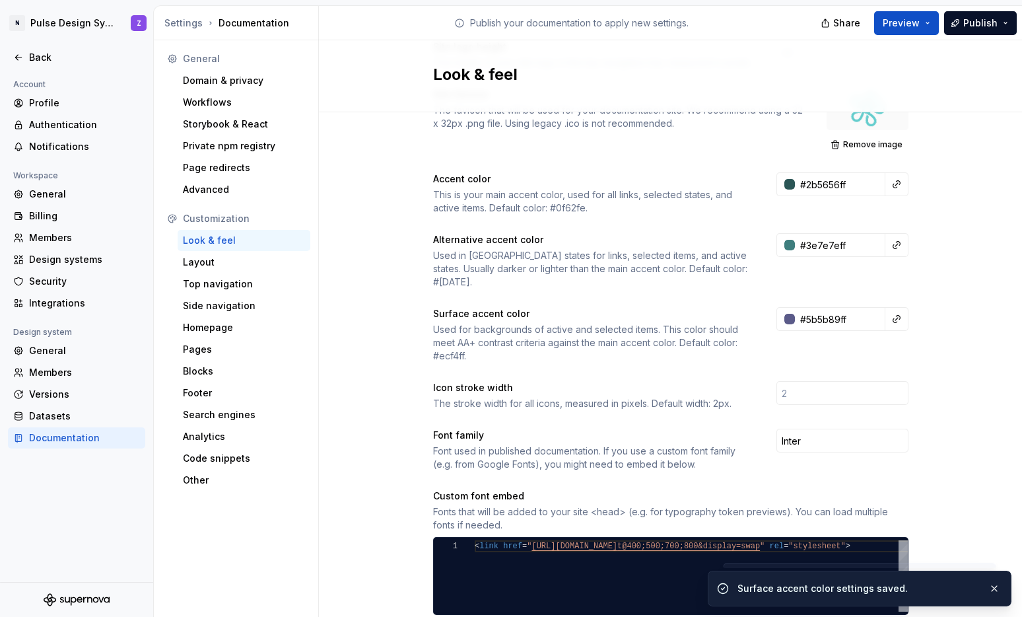
click at [931, 22] on button "Preview" at bounding box center [906, 23] width 65 height 24
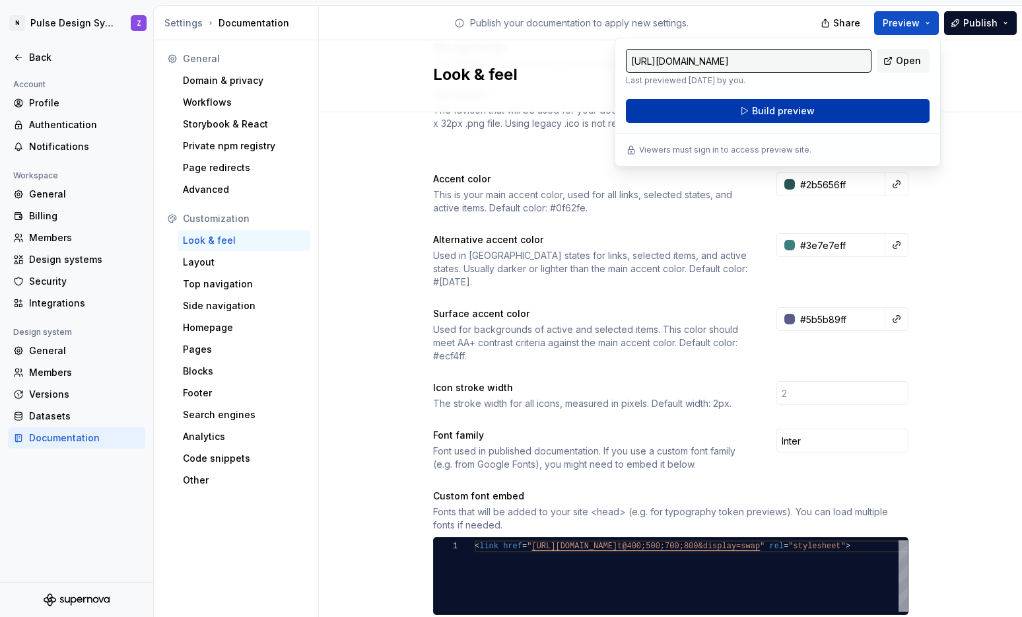
click at [841, 116] on button "Build preview" at bounding box center [778, 111] width 304 height 24
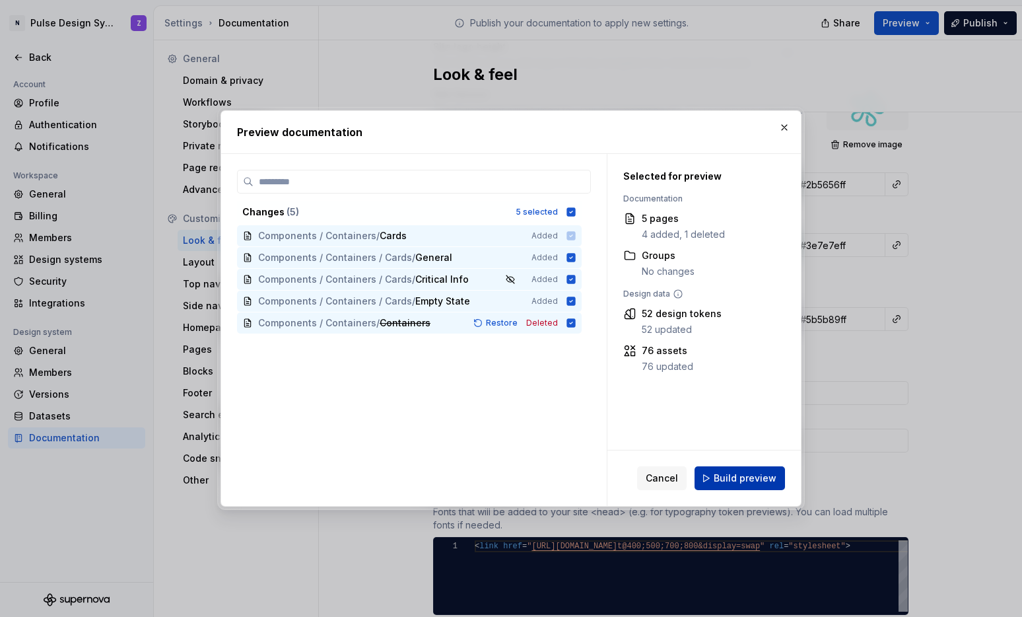
click at [724, 479] on span "Build preview" at bounding box center [745, 478] width 63 height 13
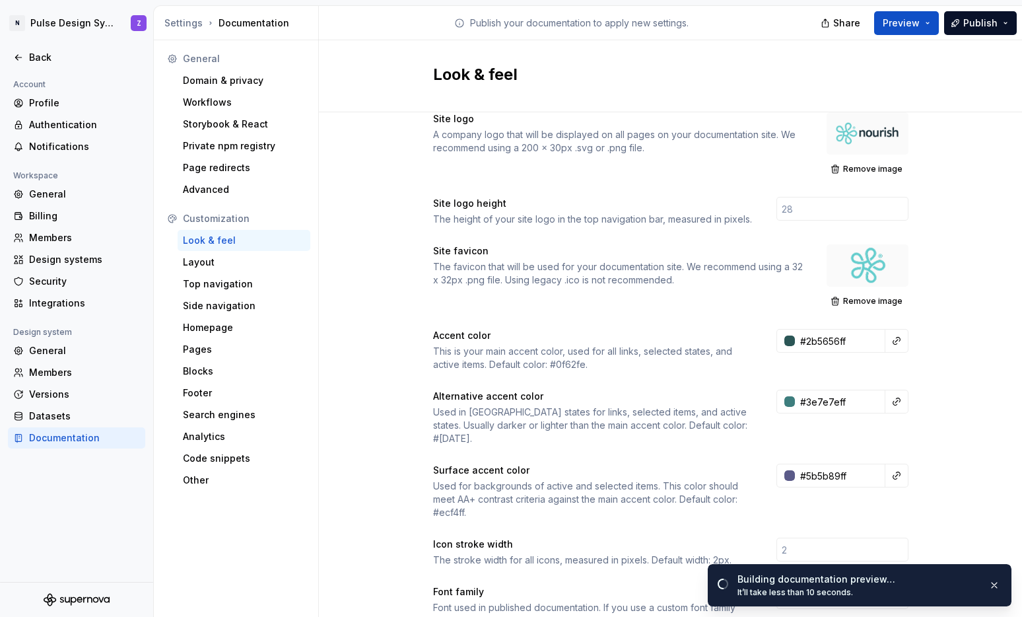
scroll to position [36, 0]
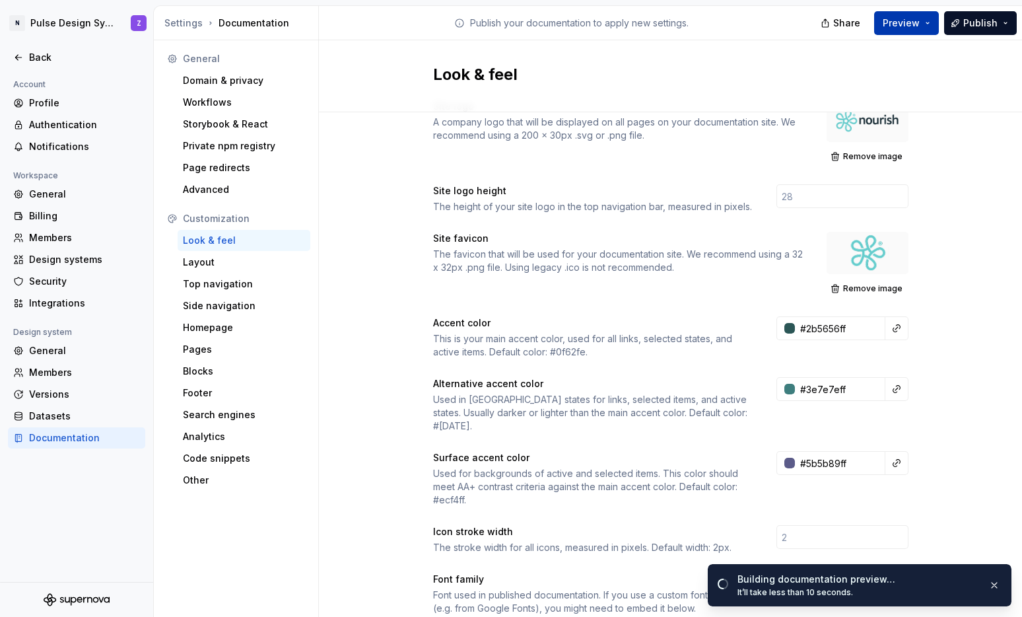
click at [934, 24] on button "Preview" at bounding box center [906, 23] width 65 height 24
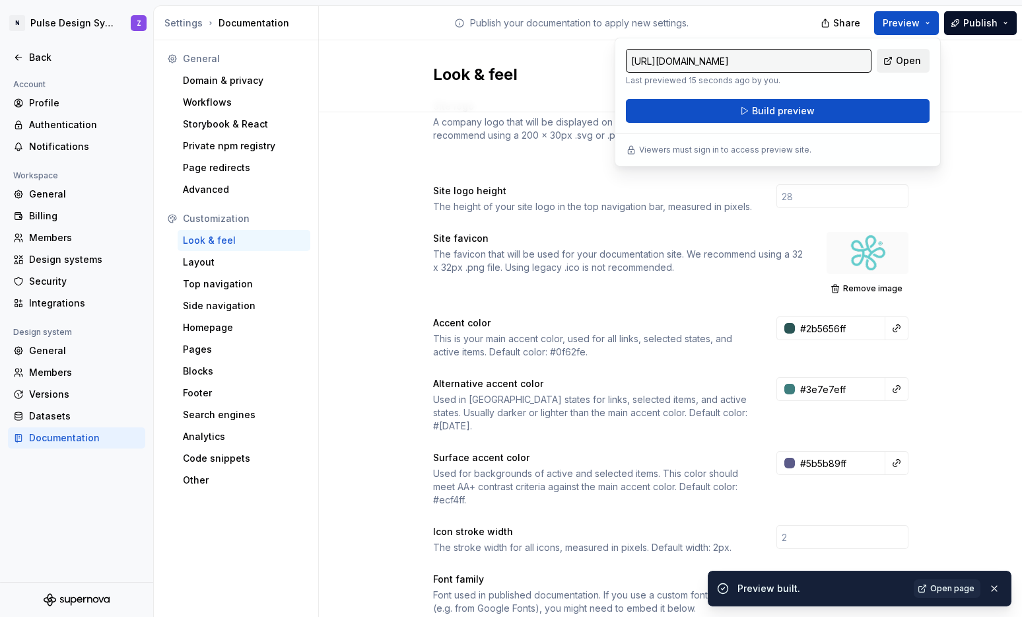
click at [893, 59] on link "Open" at bounding box center [903, 61] width 53 height 24
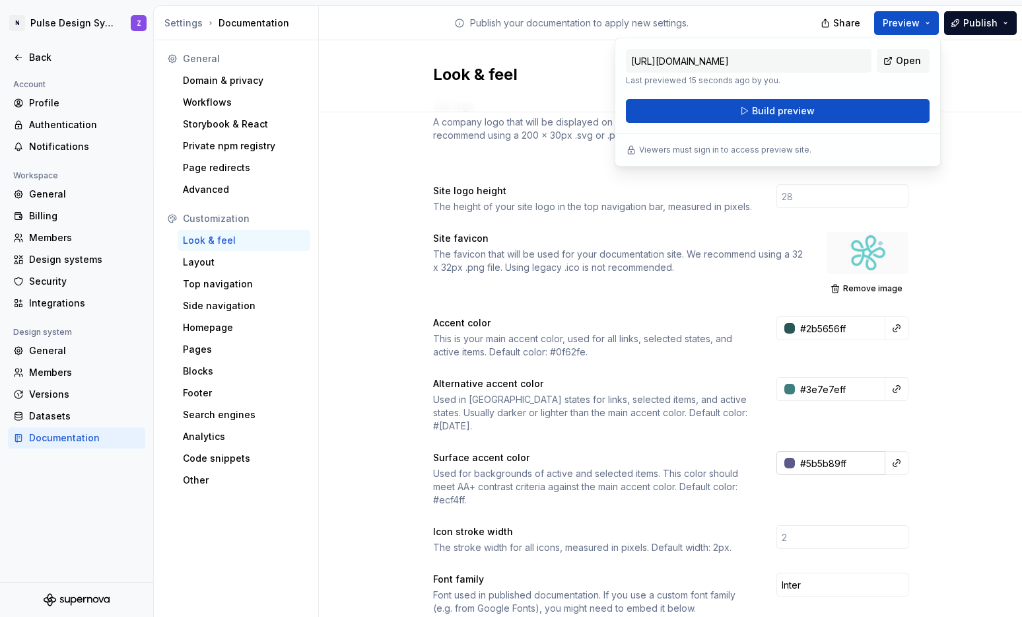
click at [799, 451] on input "#5b5b89ff" at bounding box center [840, 463] width 90 height 24
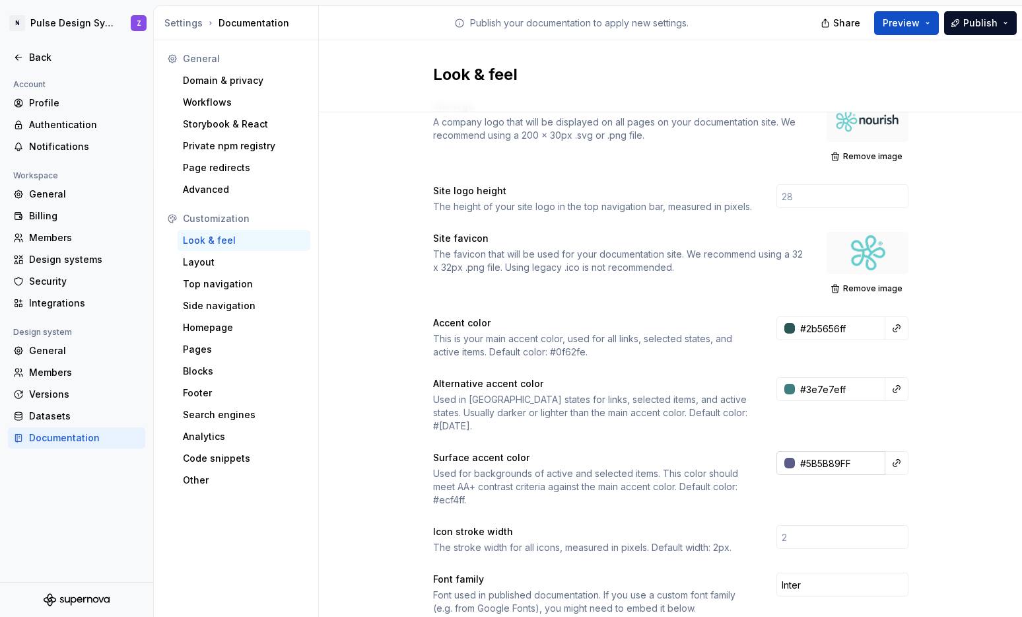
click at [785, 458] on div at bounding box center [790, 463] width 11 height 11
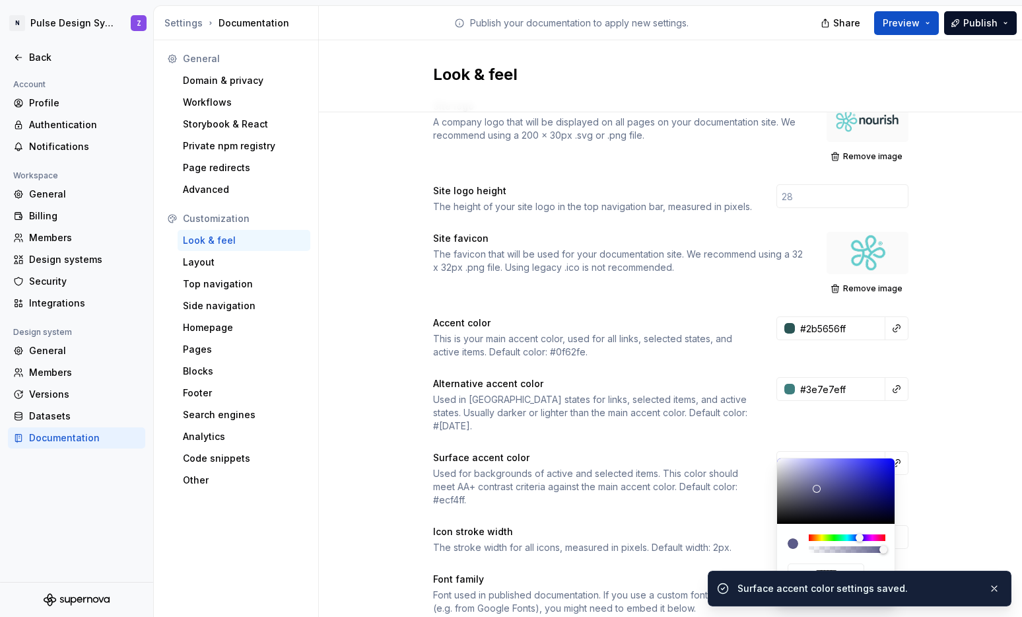
click at [973, 467] on html "N Pulse Design System Z Back Account Profile Authentication Notifications Works…" at bounding box center [511, 308] width 1022 height 617
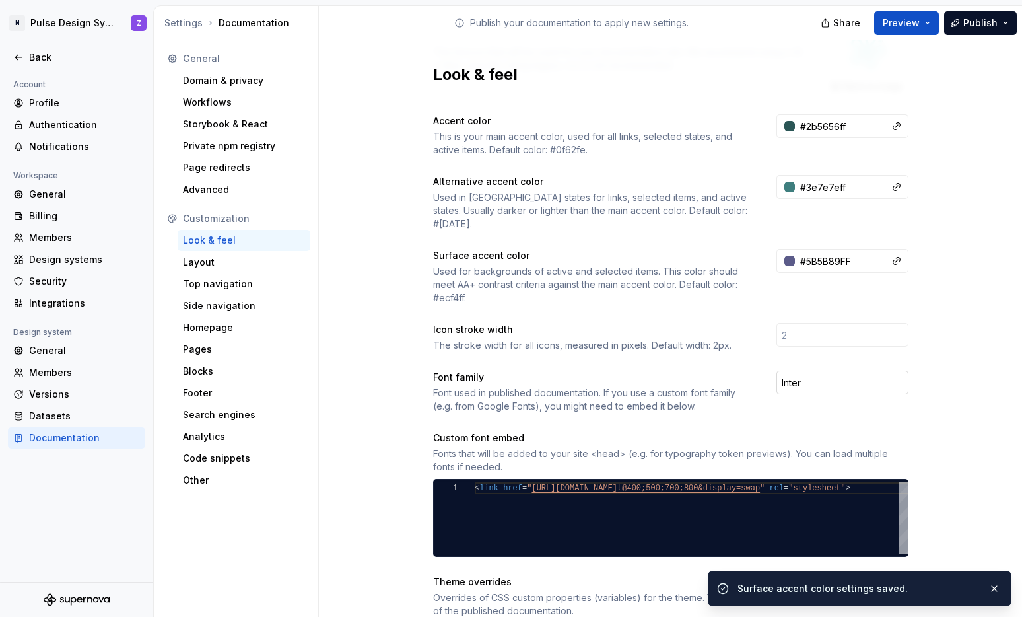
scroll to position [254, 0]
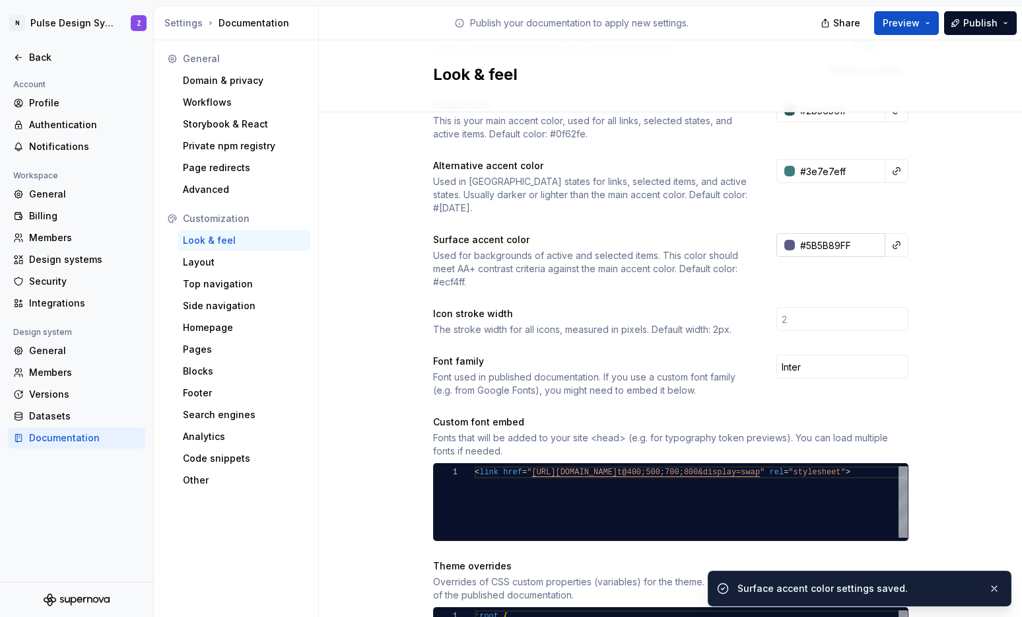
click at [785, 240] on div at bounding box center [790, 245] width 11 height 11
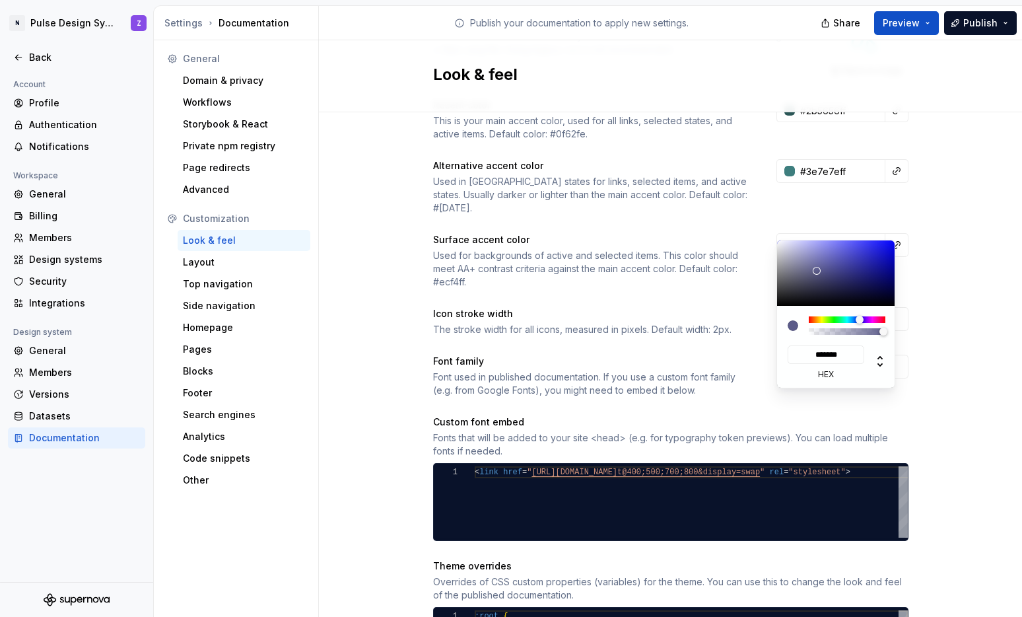
click at [823, 227] on html "N Pulse Design System Z Back Account Profile Authentication Notifications Works…" at bounding box center [511, 308] width 1022 height 617
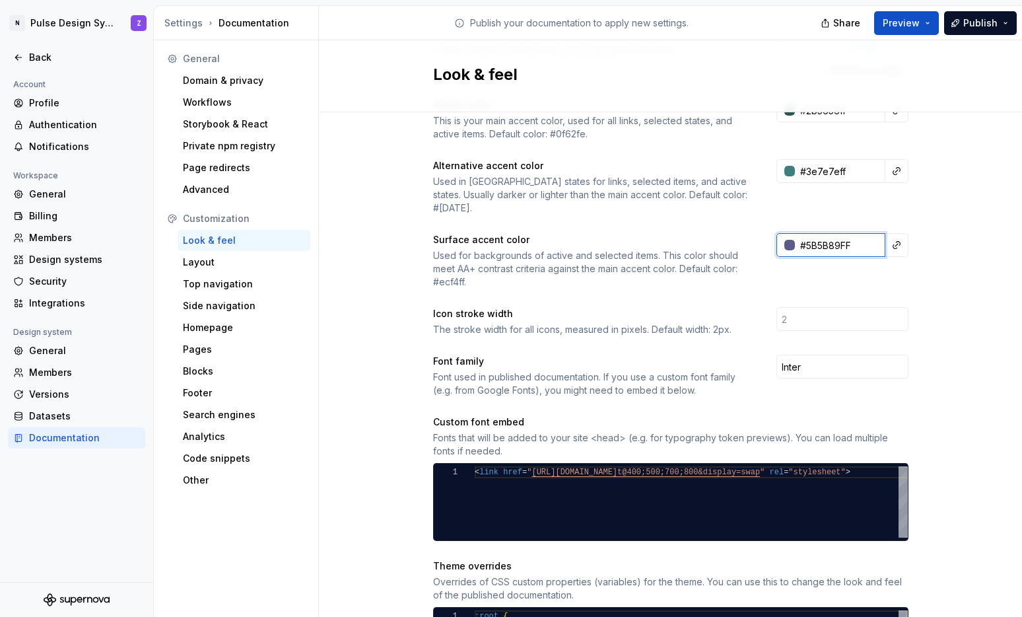
click at [823, 233] on input "#5B5B89FF" at bounding box center [840, 245] width 90 height 24
paste input "E0F5F5"
click at [930, 228] on div "Site logo A company logo that will be displayed on all pages on your documentat…" at bounding box center [670, 368] width 703 height 1021
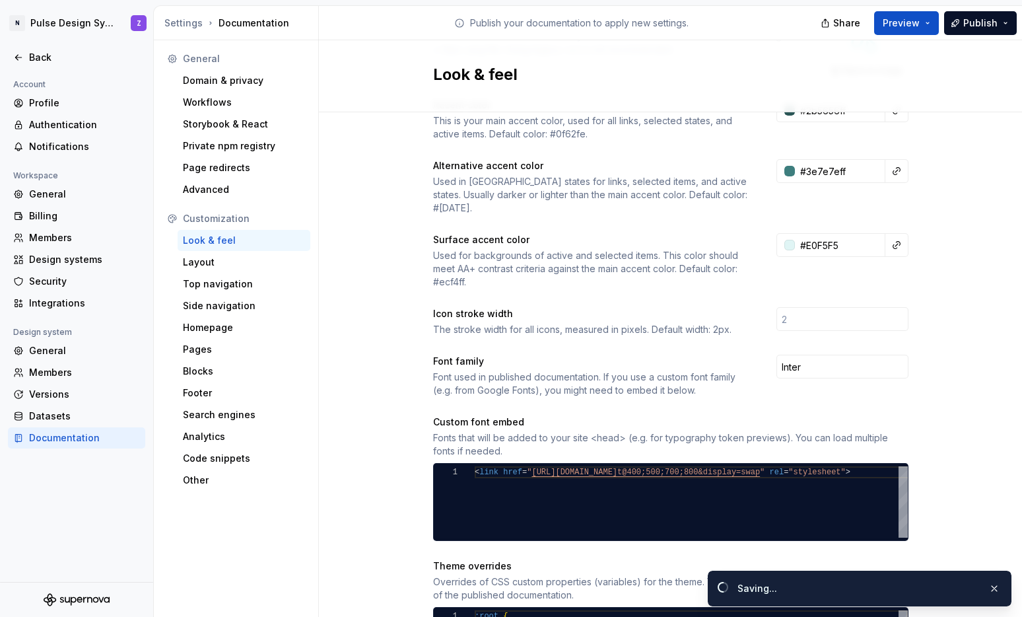
type input "#e0f5f5ff"
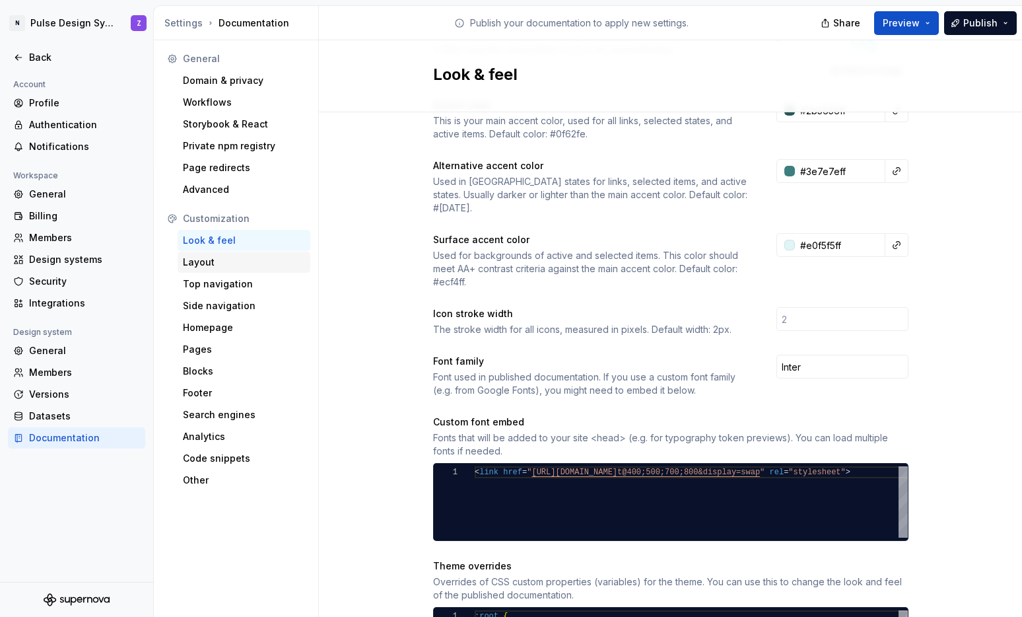
click at [189, 263] on div "Layout" at bounding box center [244, 262] width 122 height 13
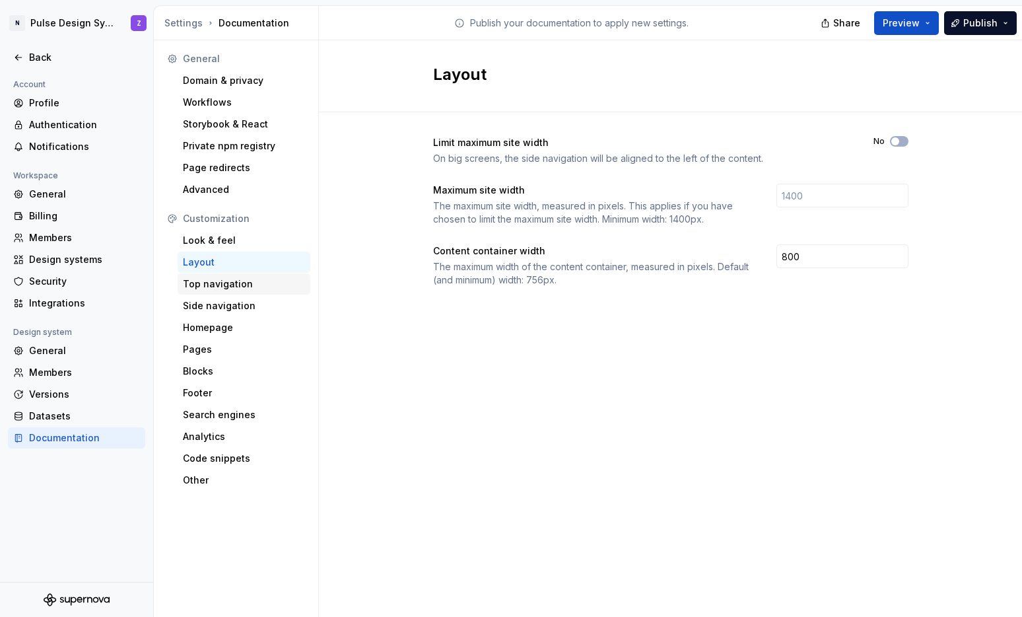
click at [205, 286] on div "Top navigation" at bounding box center [244, 283] width 122 height 13
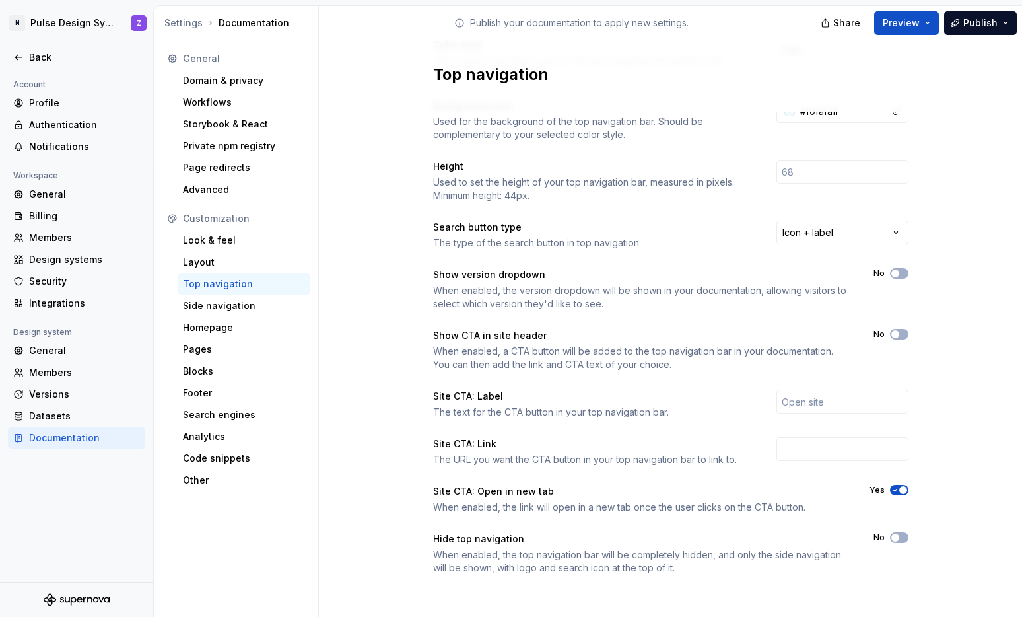
scroll to position [100, 0]
click at [214, 245] on div "Look & feel" at bounding box center [244, 240] width 122 height 13
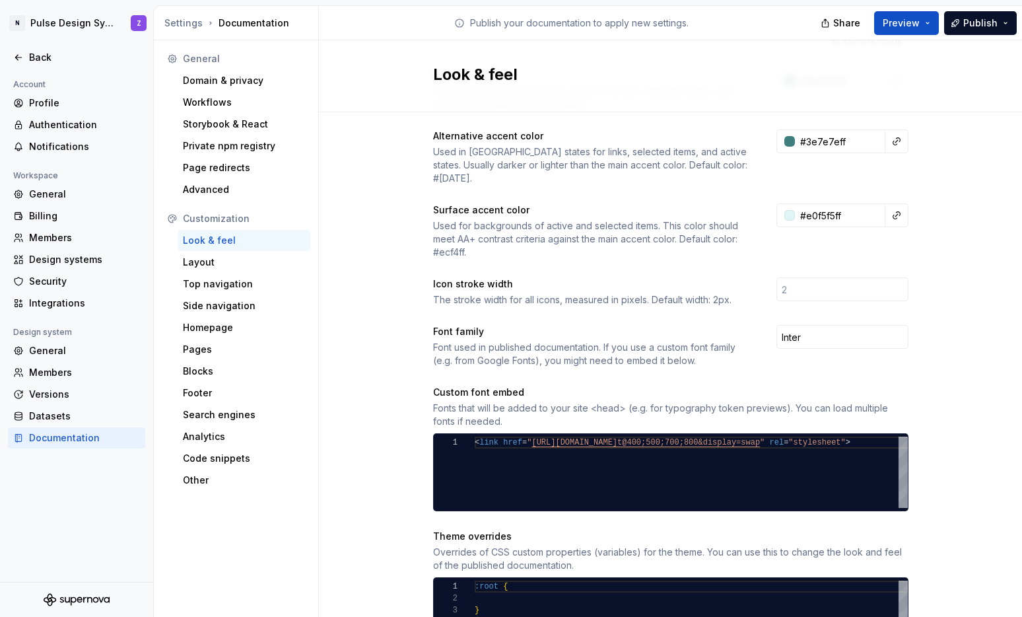
scroll to position [382, 0]
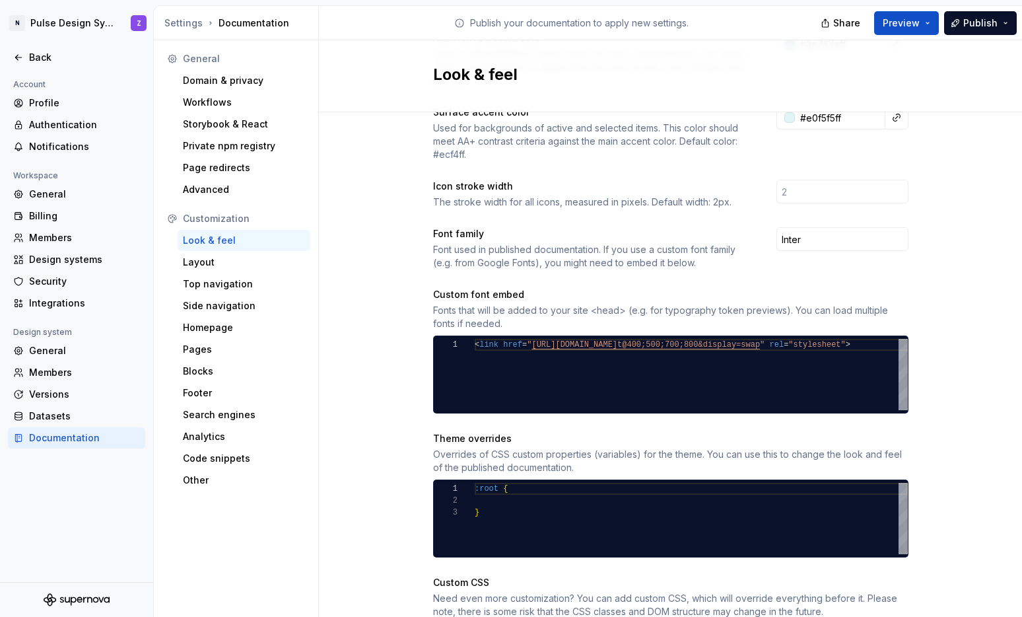
type textarea "******* ** *"
click at [500, 492] on div ":root { }" at bounding box center [691, 518] width 433 height 71
click at [412, 415] on div "Site logo A company logo that will be displayed on all pages on your documentat…" at bounding box center [670, 241] width 703 height 1021
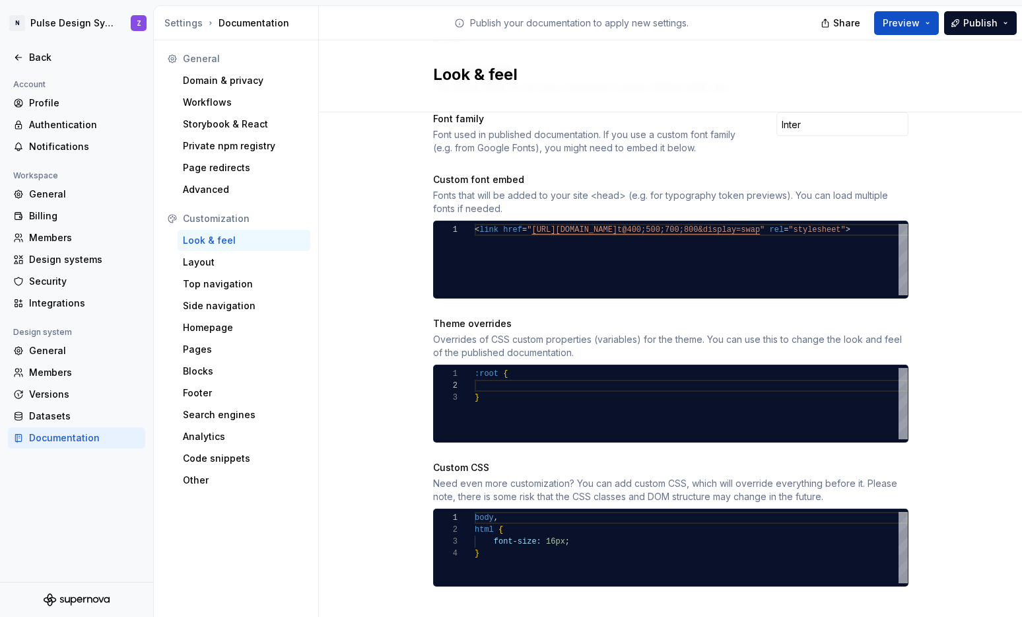
scroll to position [497, 0]
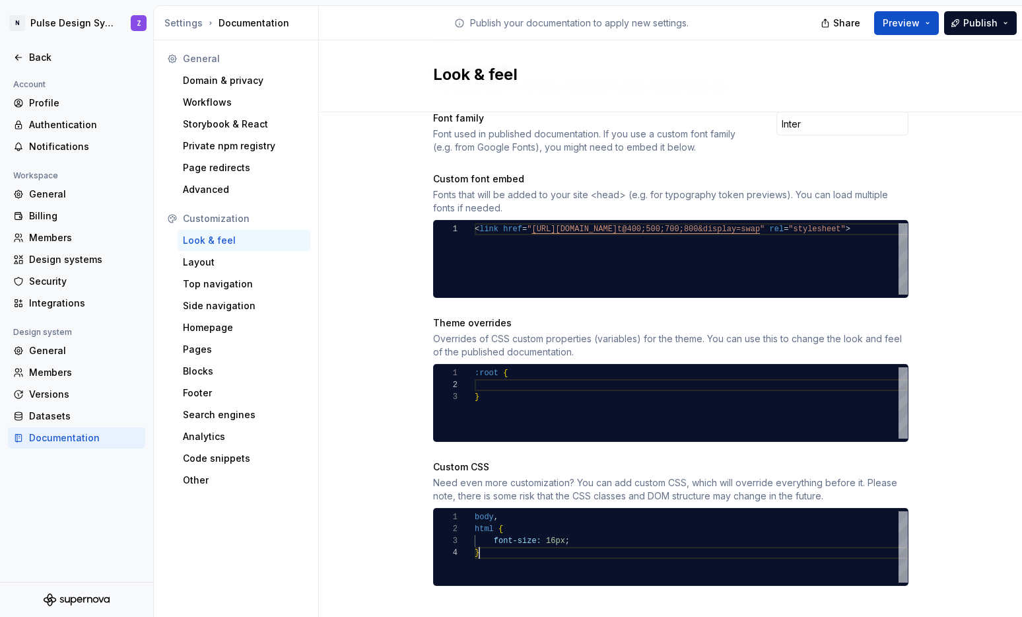
click at [516, 538] on div "body , html { font-size: 16px ; }" at bounding box center [691, 546] width 433 height 71
click at [578, 532] on div "body , html { font-size: 16px ; }" at bounding box center [691, 546] width 433 height 71
click at [964, 467] on div "Site logo A company logo that will be displayed on all pages on your documentat…" at bounding box center [670, 125] width 703 height 1021
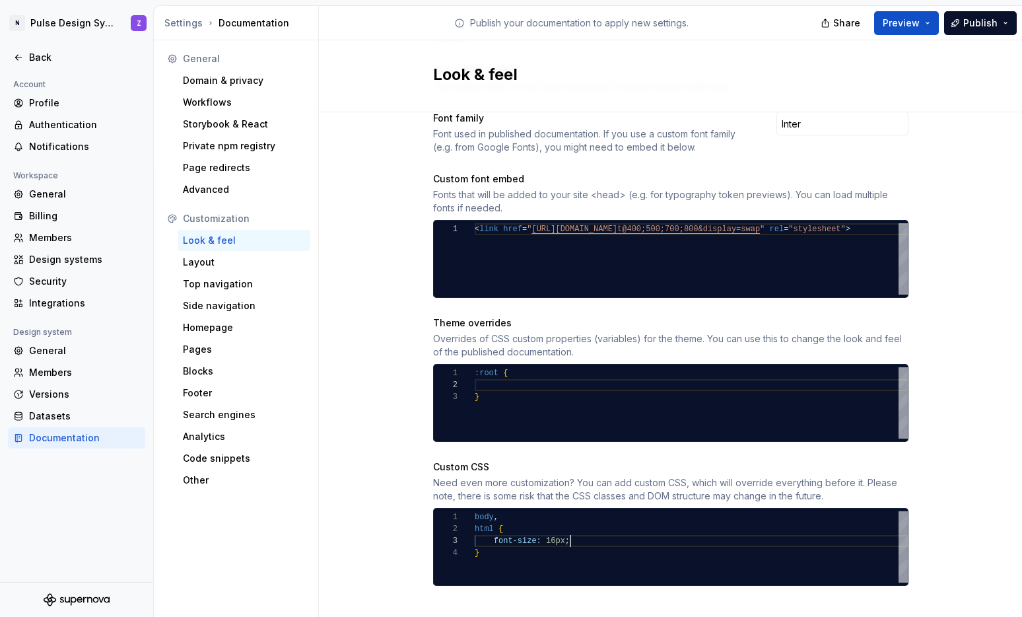
click at [575, 529] on div "body , html { font-size: 16px ; }" at bounding box center [691, 546] width 433 height 71
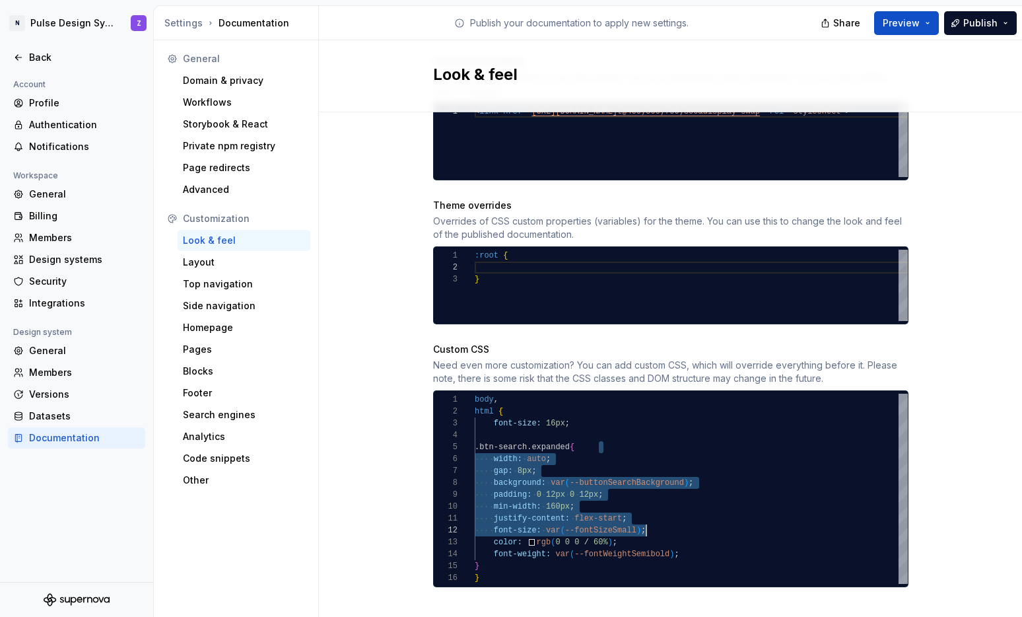
scroll to position [48, 172]
drag, startPoint x: 625, startPoint y: 435, endPoint x: 672, endPoint y: 514, distance: 93.0
click at [670, 516] on div "justify-content: flex-start ; font-size: var ( --fontSizeSmall ) ; color: rgb (…" at bounding box center [691, 489] width 433 height 190
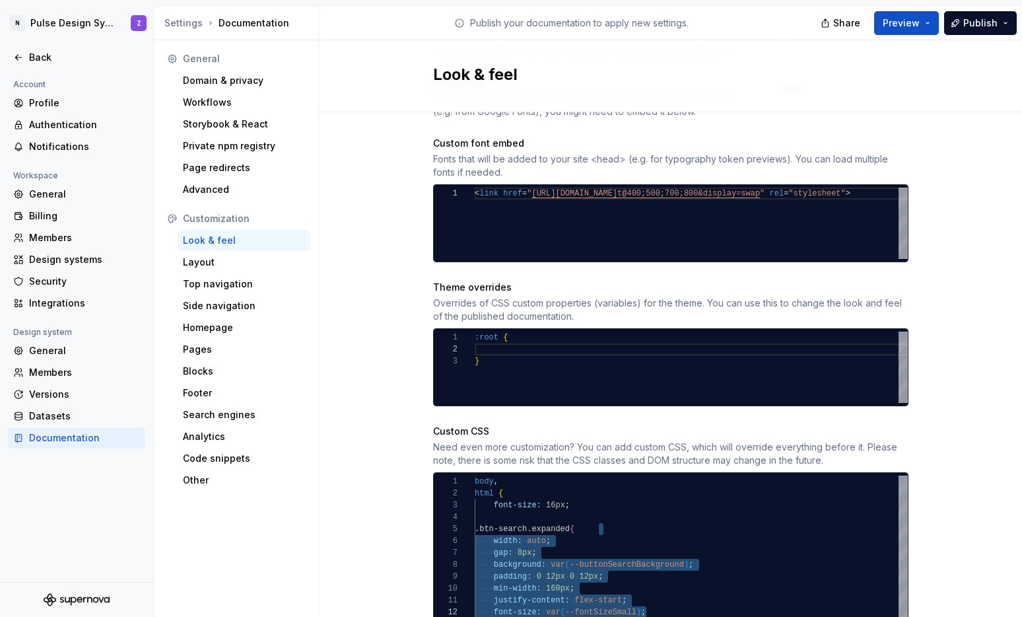
scroll to position [48, 124]
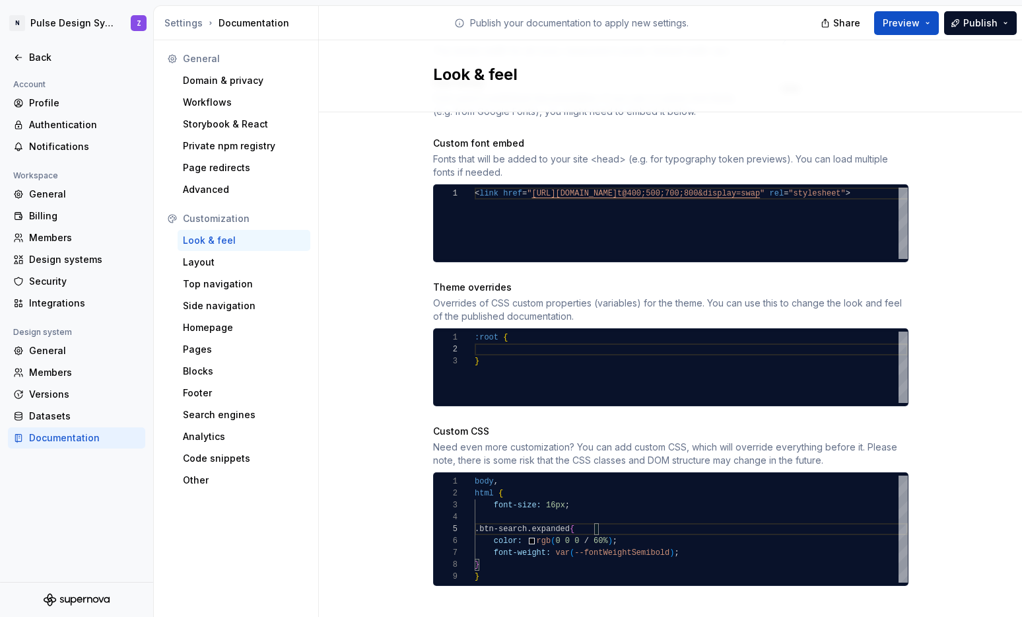
click at [688, 541] on div "color: rgb ( 0 0 0 / 60% ) ; font-weight: var ( --fontWeightSemibold ) ; } } bo…" at bounding box center [691, 528] width 433 height 107
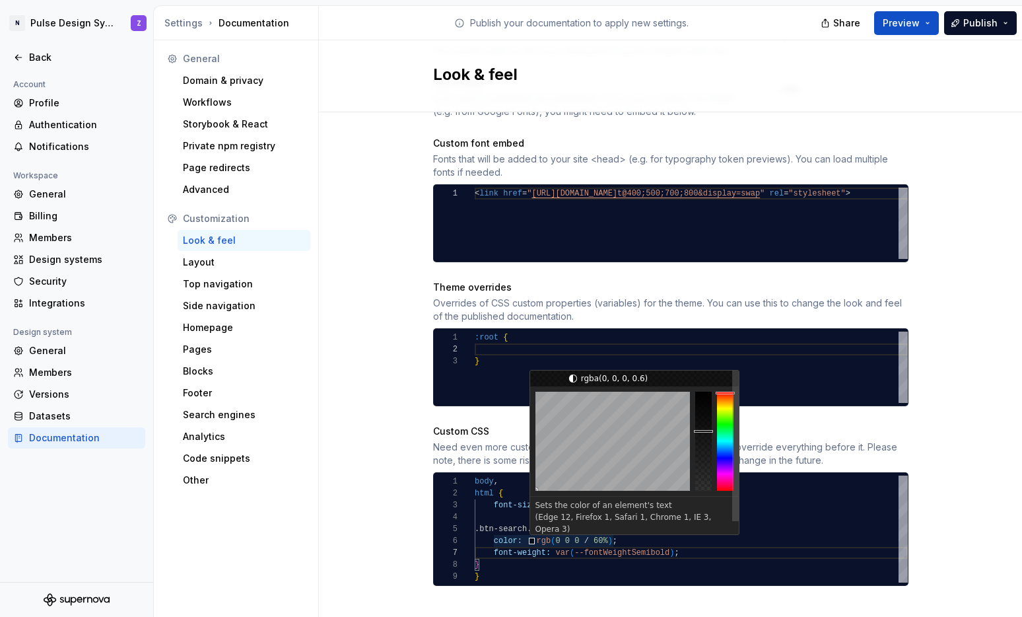
click at [521, 528] on div "color: rgb ( 0 0 0 / 60% ) ; font-weight: var ( --fontWeightSemibold ) ; } } bo…" at bounding box center [691, 528] width 433 height 107
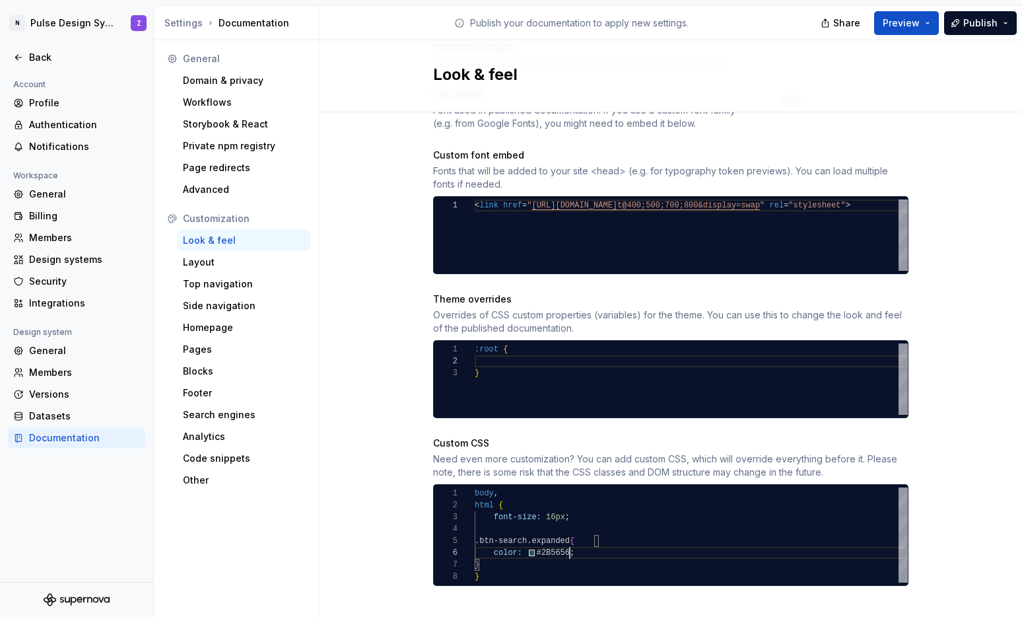
scroll to position [59, 95]
click at [917, 437] on div "Site logo A company logo that will be displayed on all pages on your documentat…" at bounding box center [670, 113] width 703 height 1045
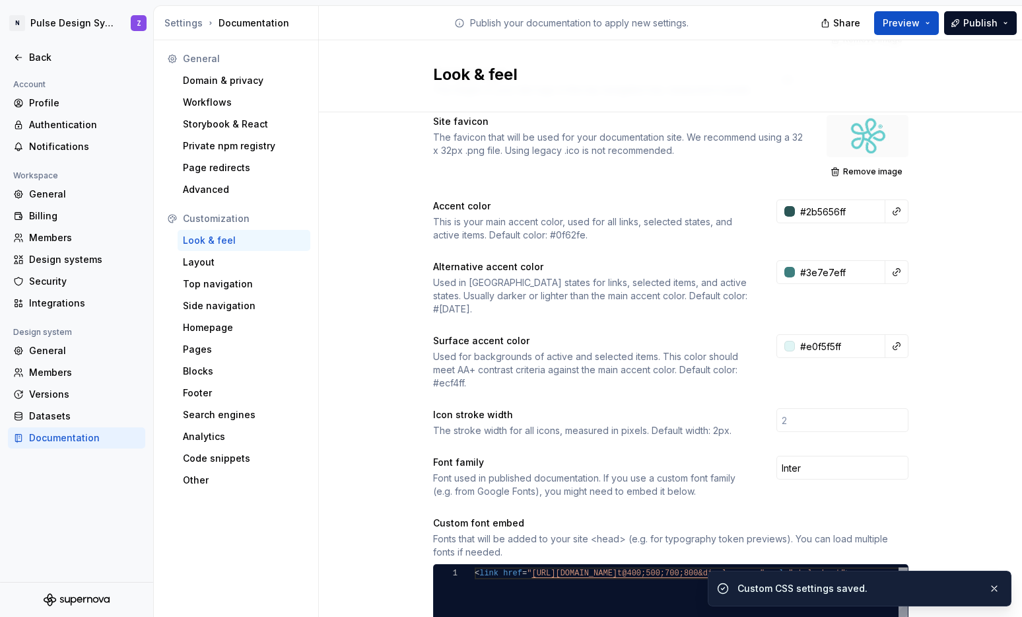
scroll to position [0, 0]
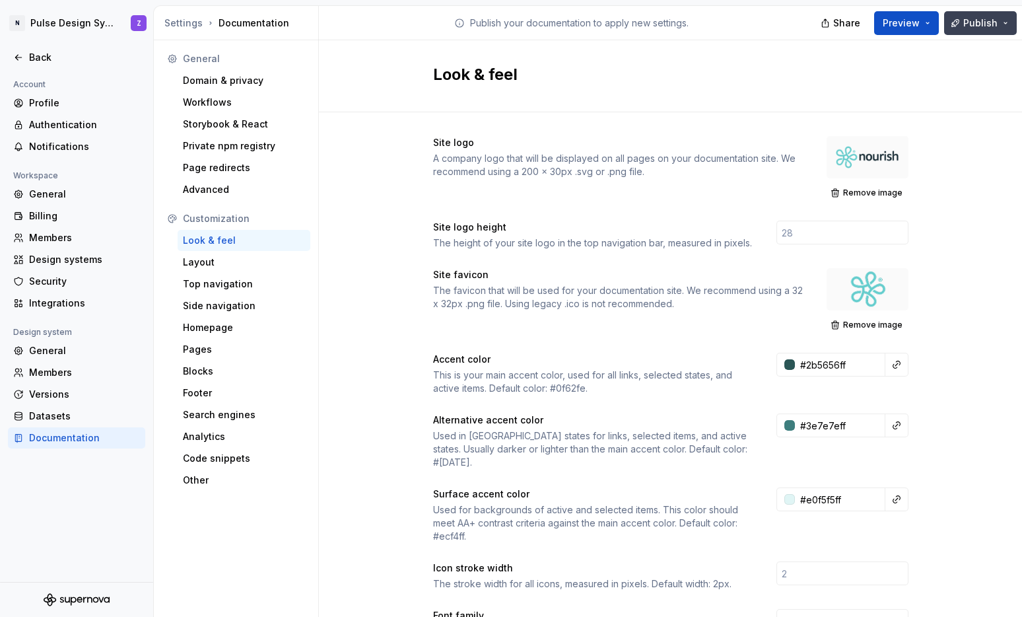
click at [960, 25] on button "Publish" at bounding box center [980, 23] width 73 height 24
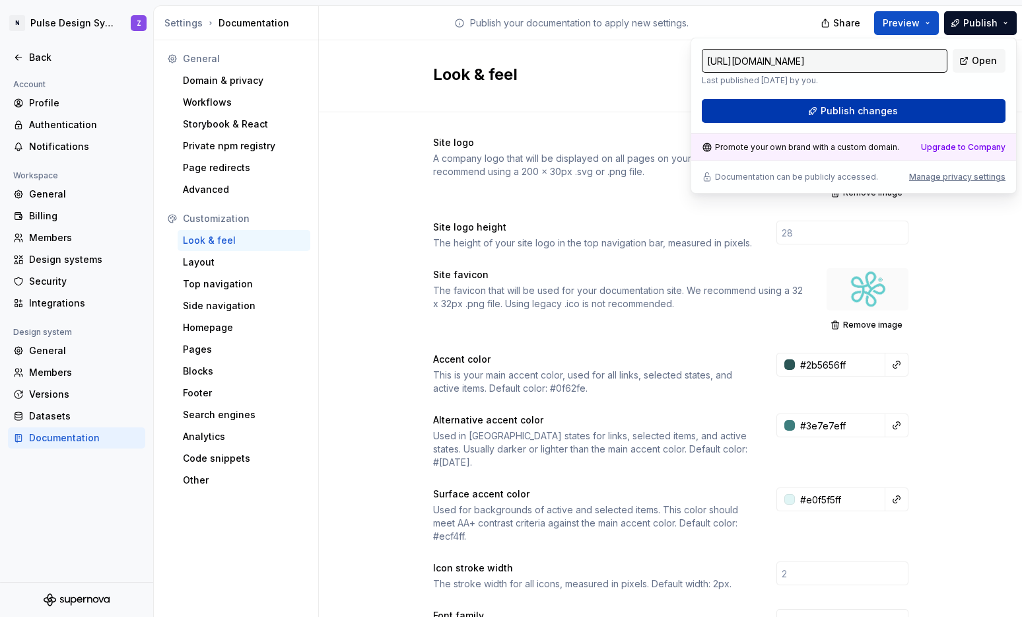
click at [940, 108] on button "Publish changes" at bounding box center [854, 111] width 304 height 24
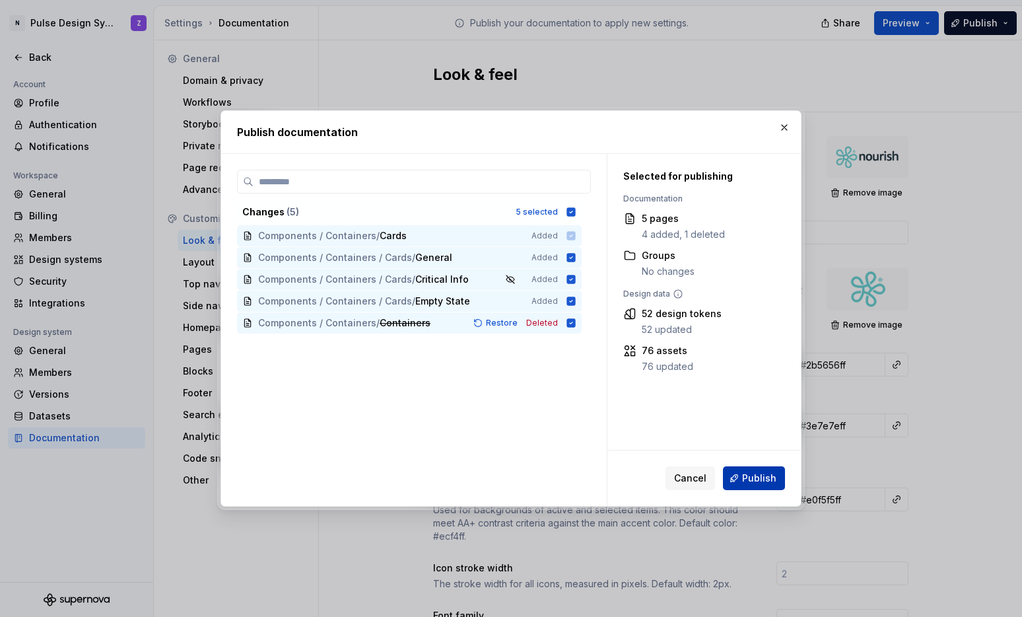
click at [759, 476] on span "Publish" at bounding box center [759, 478] width 34 height 13
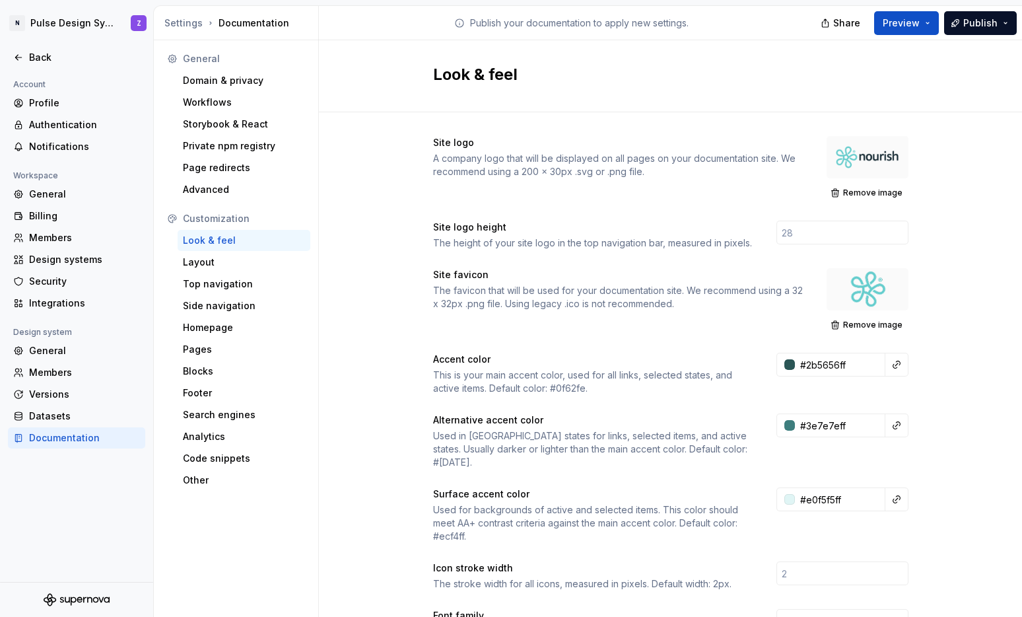
click at [396, 41] on div "Look & feel" at bounding box center [670, 76] width 703 height 72
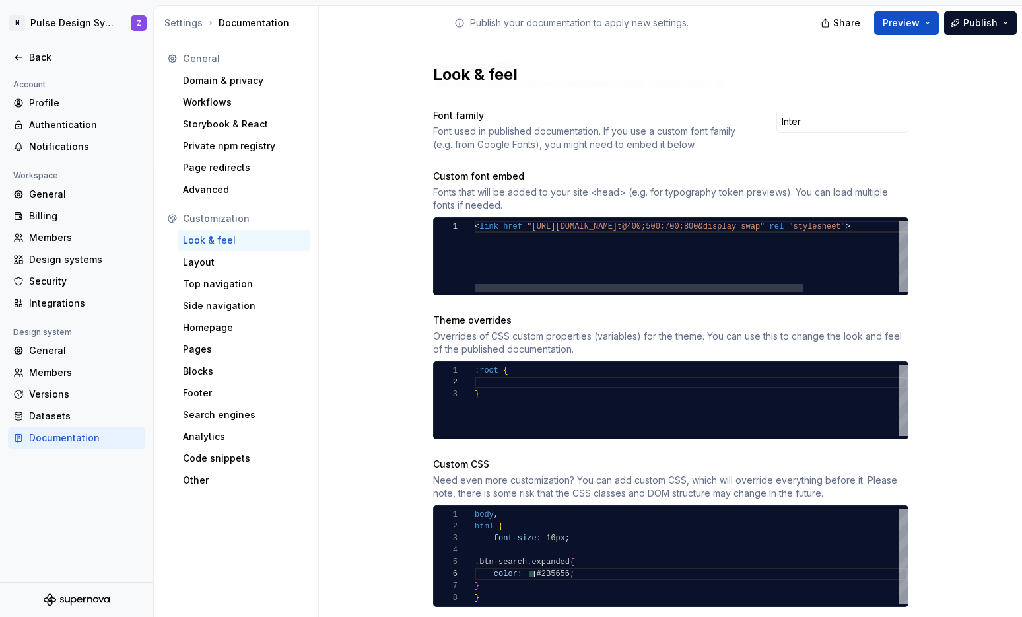
scroll to position [521, 0]
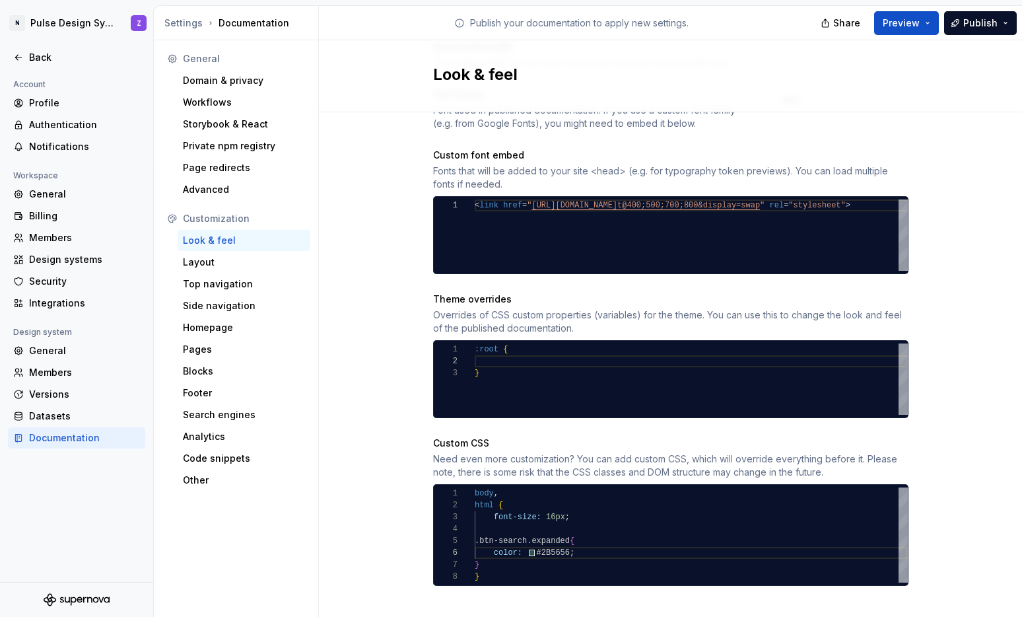
click at [586, 527] on div "color: #2B5656 ; } } body , html { font-size: 16px ; .btn-search.expanded {" at bounding box center [691, 534] width 433 height 95
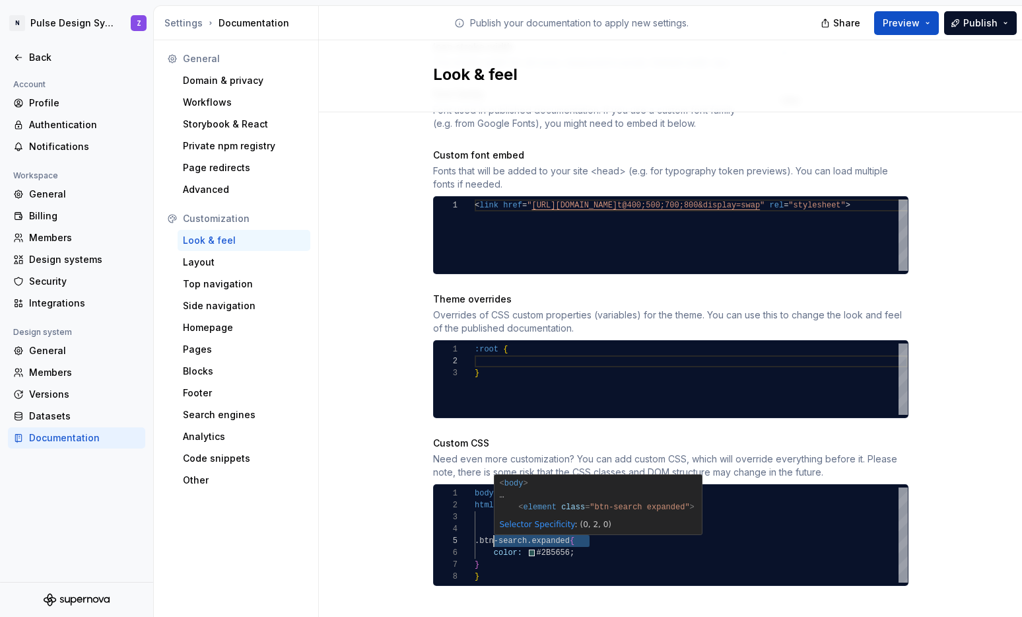
scroll to position [48, 19]
drag, startPoint x: 586, startPoint y: 528, endPoint x: 489, endPoint y: 530, distance: 96.4
click at [489, 530] on div "color: #2B5656 ; } } body , html { font-size: 16px ; .btn-search.expanded {" at bounding box center [691, 534] width 433 height 95
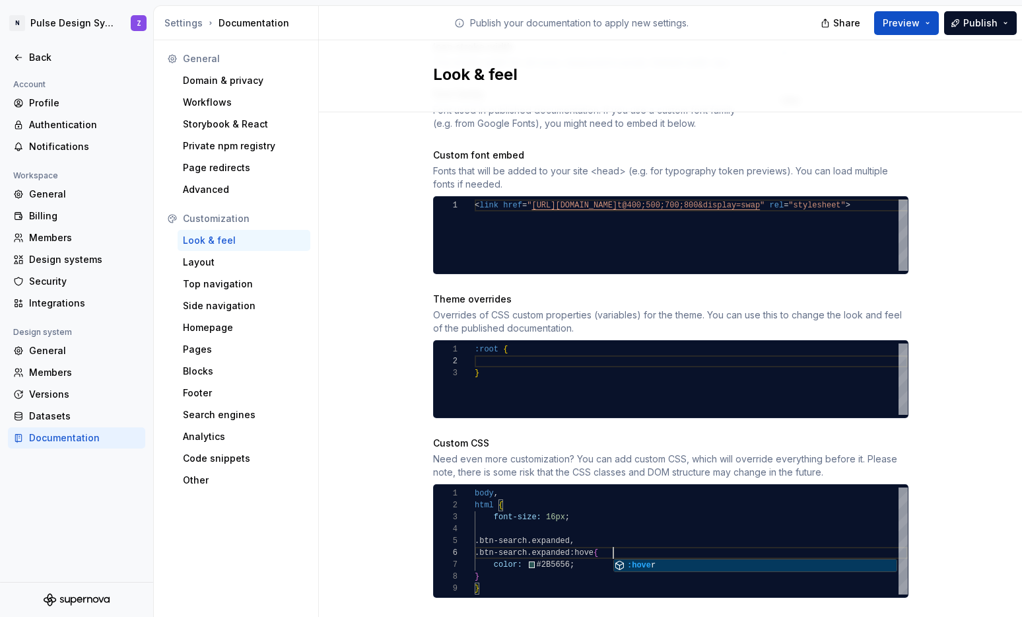
scroll to position [59, 143]
click at [975, 25] on span "Publish" at bounding box center [981, 23] width 34 height 13
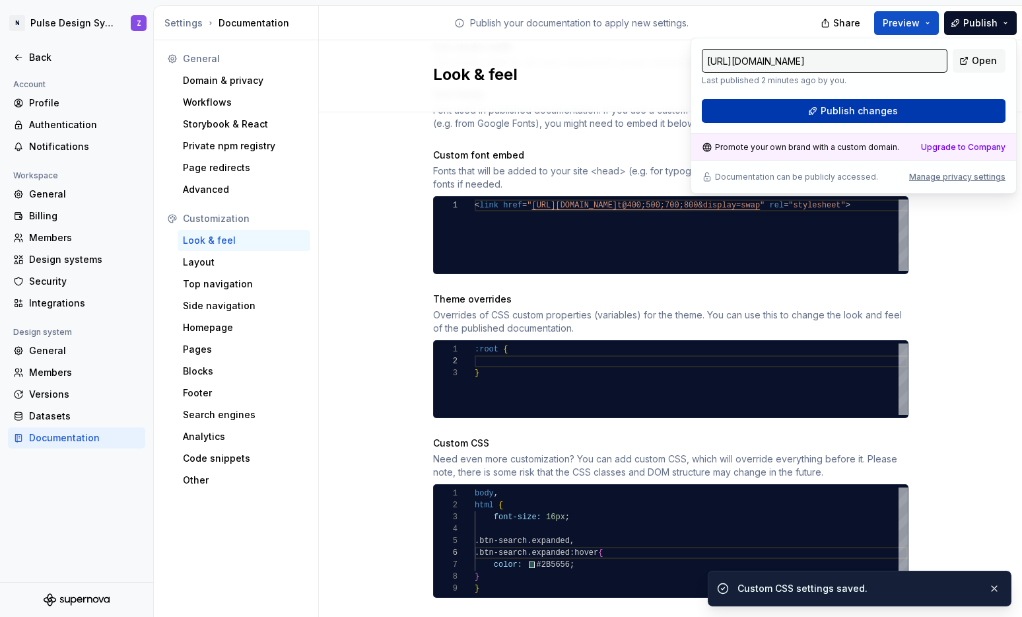
click at [909, 100] on button "Publish changes" at bounding box center [854, 111] width 304 height 24
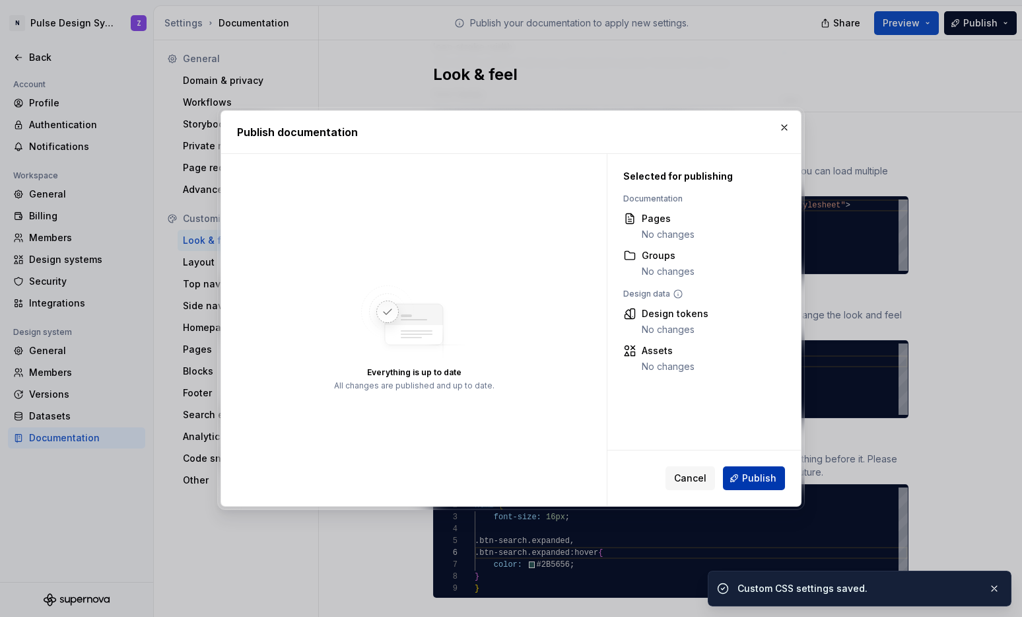
click at [752, 473] on span "Publish" at bounding box center [759, 478] width 34 height 13
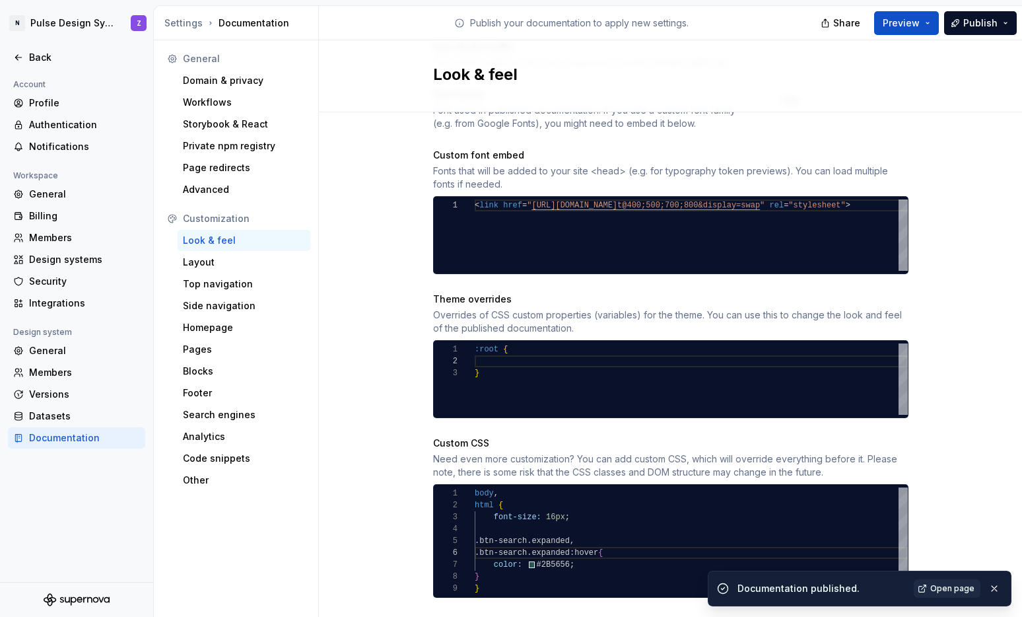
scroll to position [533, 0]
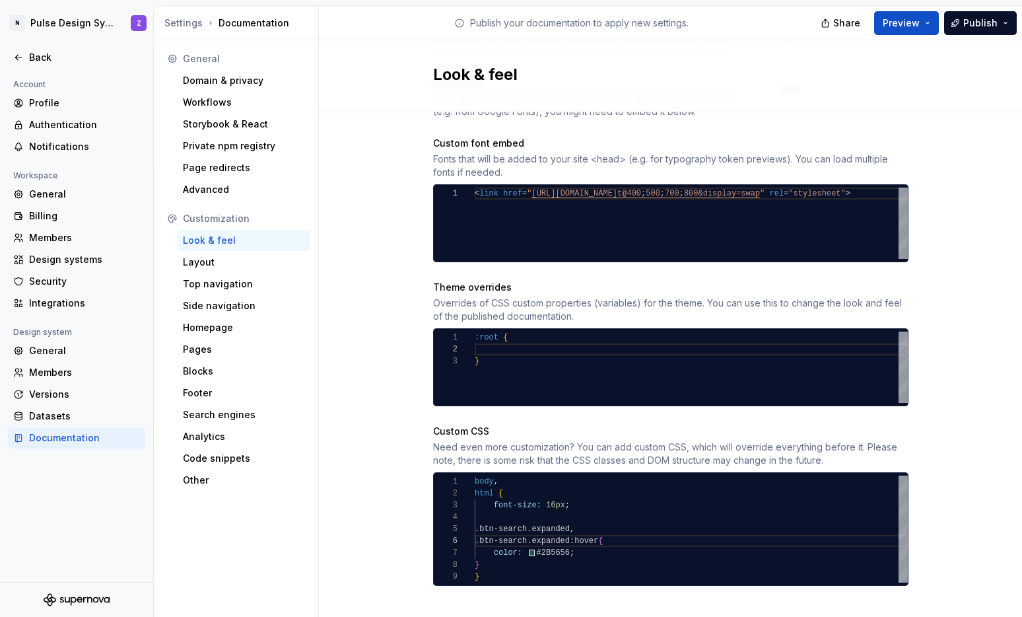
click at [538, 544] on div "color: #2B5656 ; } html { font-size: 16px ; .btn-search.expanded, .btn-search.e…" at bounding box center [691, 528] width 433 height 107
click at [483, 547] on div "color: #2B5656 ; } html { font-size: 16px ; .btn-search.expanded, .btn-search.e…" at bounding box center [691, 528] width 433 height 107
click at [484, 551] on div "color: #2B5656 ; } html { font-size: 16px ; .btn-search.expanded, .btn-search.e…" at bounding box center [691, 528] width 433 height 107
click at [475, 551] on div "color: #2B5656 ; } html { font-size: 16px ; .btn-search.expanded, .btn-search.e…" at bounding box center [691, 528] width 433 height 107
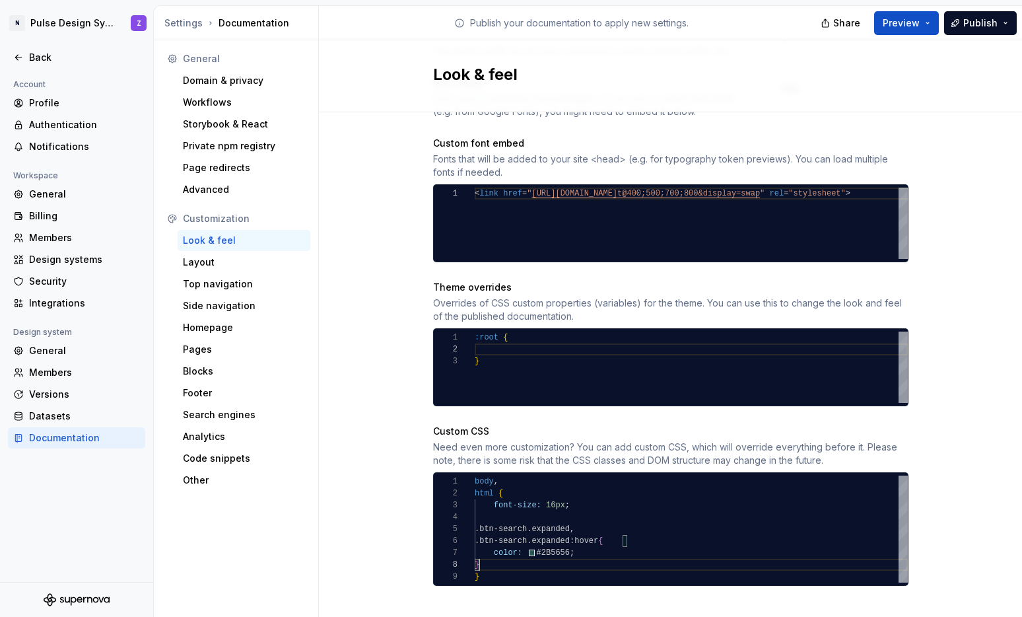
click at [475, 553] on div "color: #2B5656 ; } html { font-size: 16px ; .btn-search.expanded, .btn-search.e…" at bounding box center [691, 528] width 433 height 107
drag, startPoint x: 503, startPoint y: 551, endPoint x: 460, endPoint y: 510, distance: 59.4
click at [475, 510] on div "color: #2B5656 ; } html { font-size: 16px ; .btn-search.expanded, .btn-search.e…" at bounding box center [691, 528] width 433 height 107
click at [512, 551] on div "color: #2B5656 ; } html { font-size: 16px ; .btn-search.expanded, .btn-search.e…" at bounding box center [691, 528] width 433 height 107
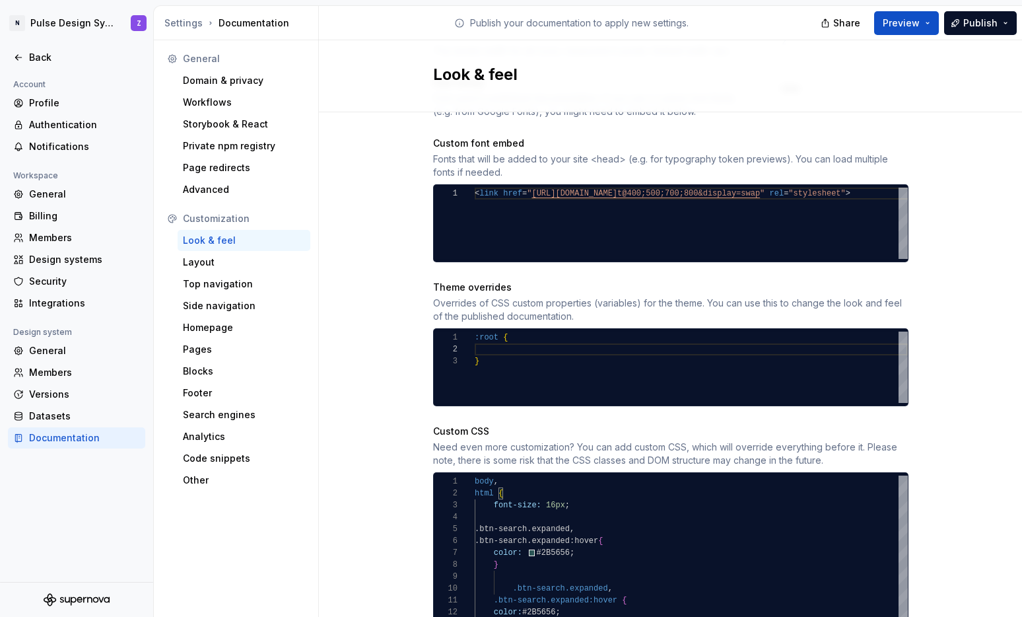
scroll to position [24, 24]
click at [506, 575] on div "color: #2B5656 ; } .btn-search.expanded, .btn-search.expanded:hover { .btn-sear…" at bounding box center [691, 558] width 433 height 166
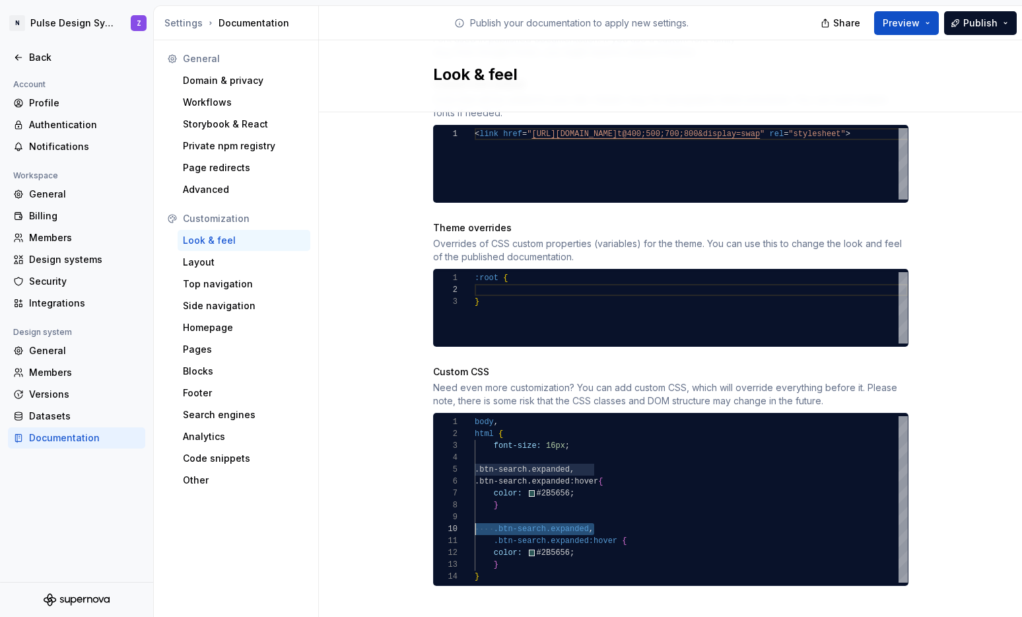
scroll to position [107, 0]
drag, startPoint x: 593, startPoint y: 518, endPoint x: 467, endPoint y: 517, distance: 126.1
click at [475, 517] on div "color: #2B5656 ; } .btn-search.expanded, .btn-search.expanded:hover { .btn-sear…" at bounding box center [691, 499] width 433 height 166
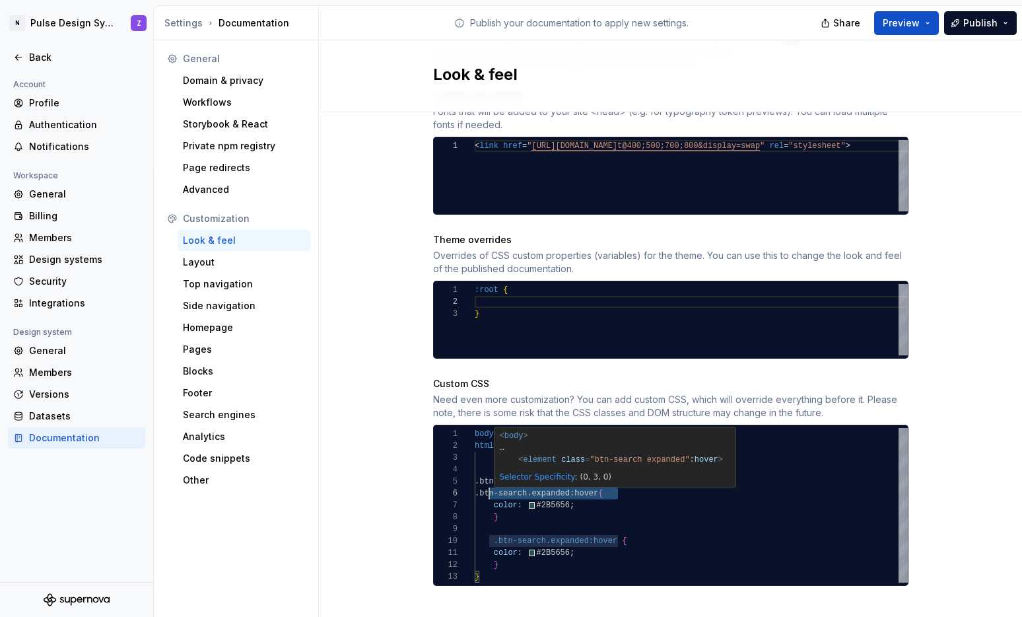
scroll to position [59, 0]
drag, startPoint x: 612, startPoint y: 480, endPoint x: 456, endPoint y: 478, distance: 155.9
click at [475, 478] on div "color: #2B5656 ; } .btn-search.expanded, .btn-search.expanded:hover { .btn-sear…" at bounding box center [691, 505] width 433 height 155
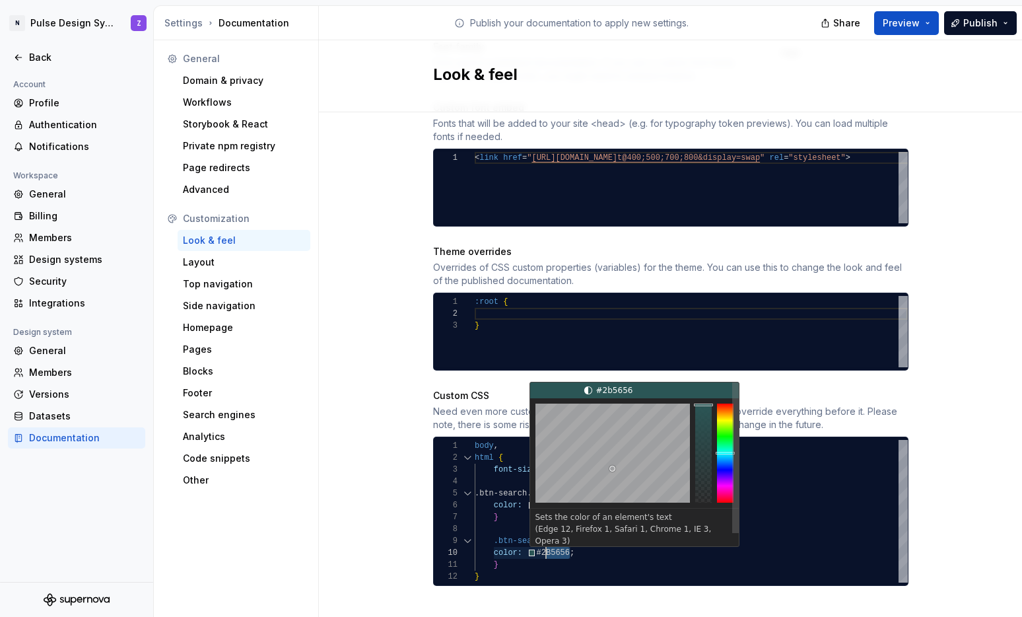
scroll to position [107, 67]
drag, startPoint x: 564, startPoint y: 540, endPoint x: 537, endPoint y: 539, distance: 27.1
click at [537, 539] on div "color: #2B5656 ; } .btn-search.expanded { .btn-search.expanded:hover { color: #…" at bounding box center [691, 511] width 433 height 143
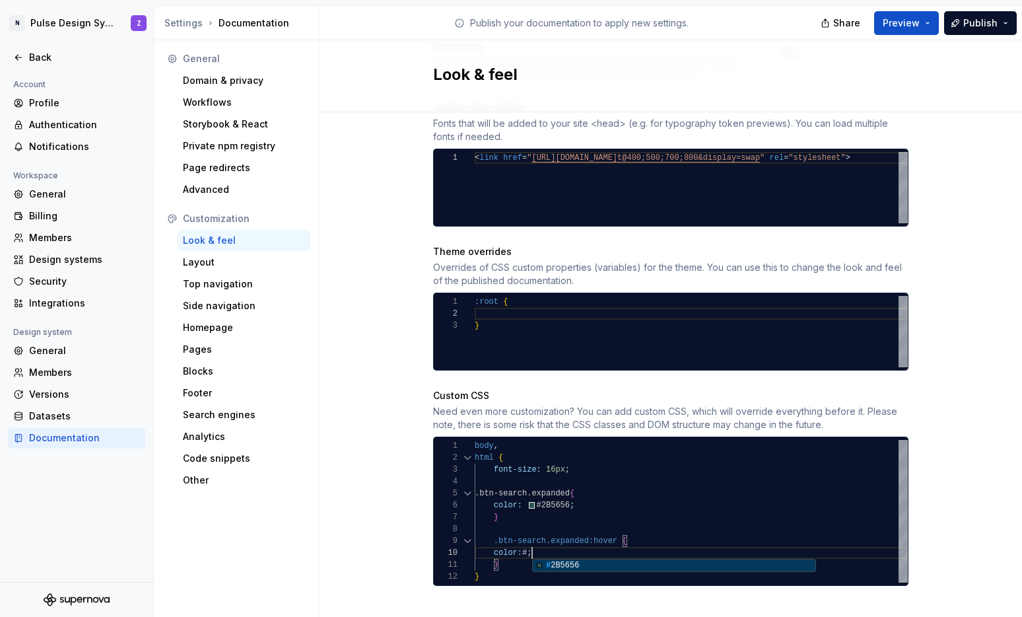
scroll to position [107, 86]
type textarea "**********"
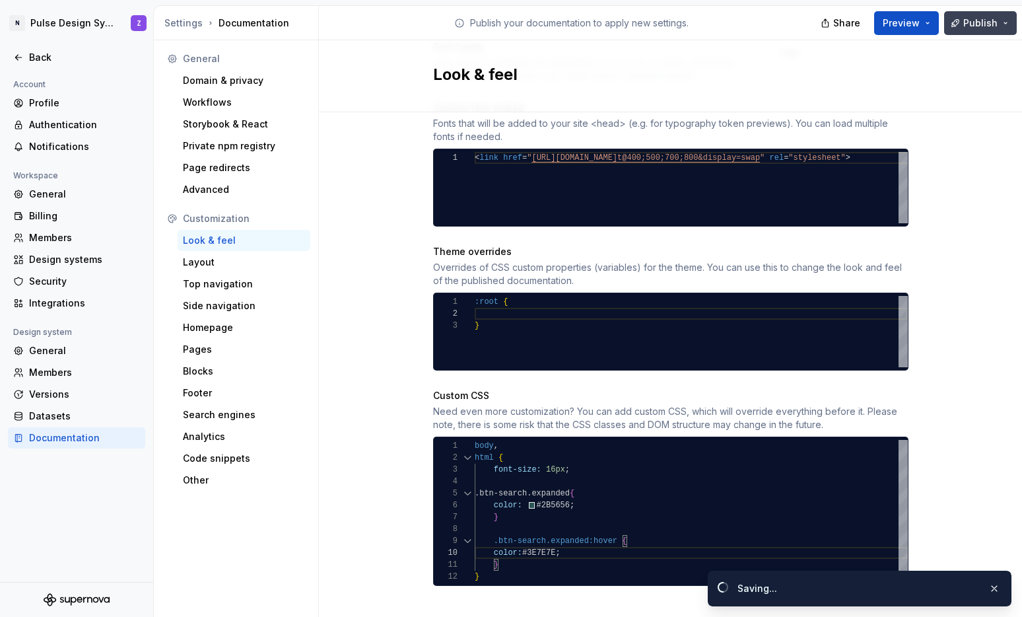
click at [967, 19] on span "Publish" at bounding box center [981, 23] width 34 height 13
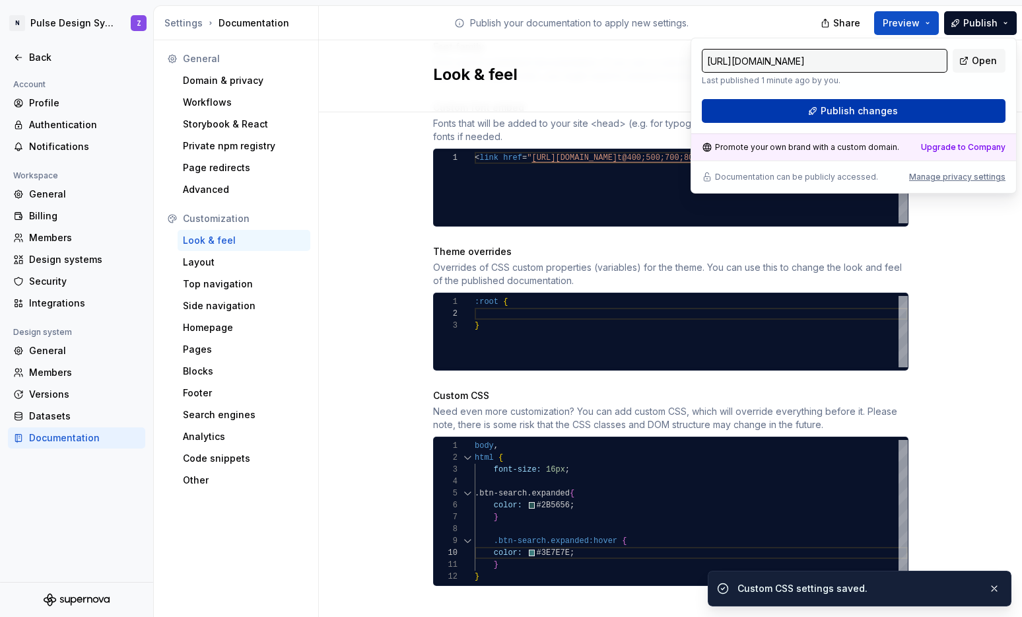
click at [929, 103] on button "Publish changes" at bounding box center [854, 111] width 304 height 24
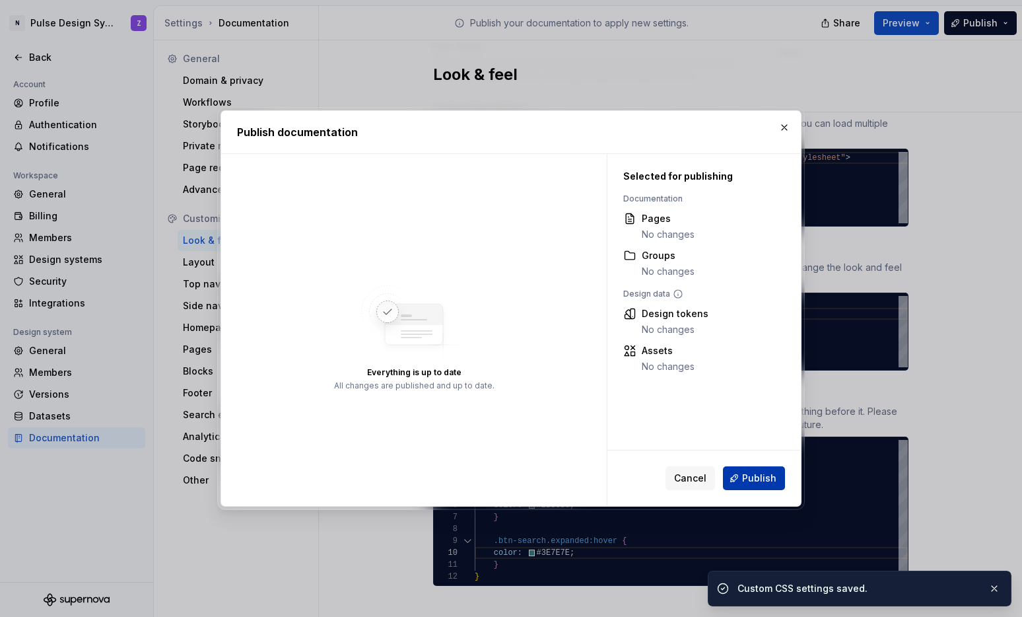
click at [750, 483] on span "Publish" at bounding box center [759, 478] width 34 height 13
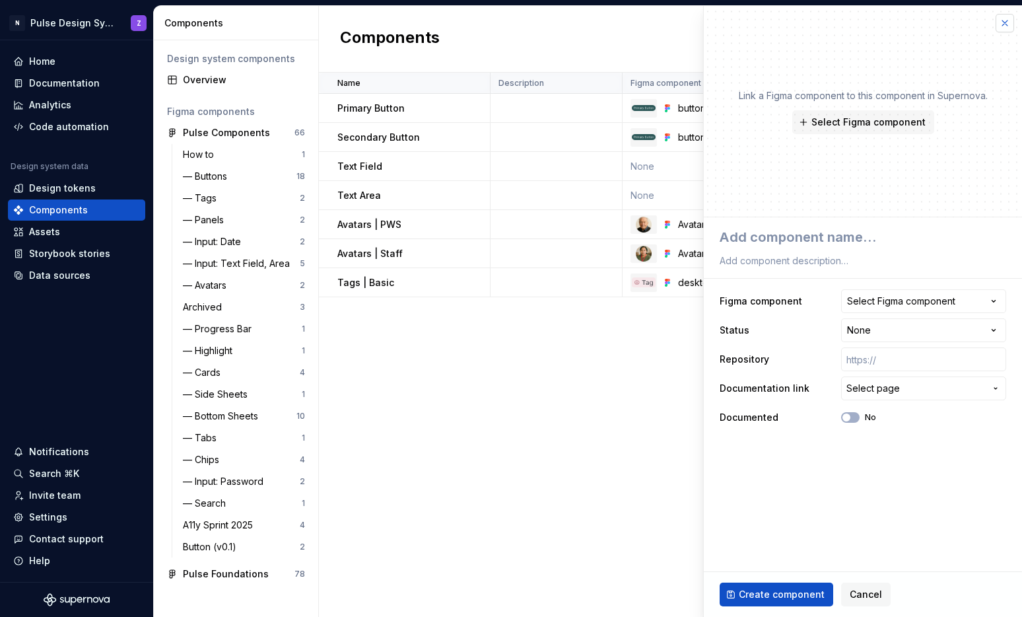
click at [1008, 24] on button "button" at bounding box center [1005, 23] width 18 height 18
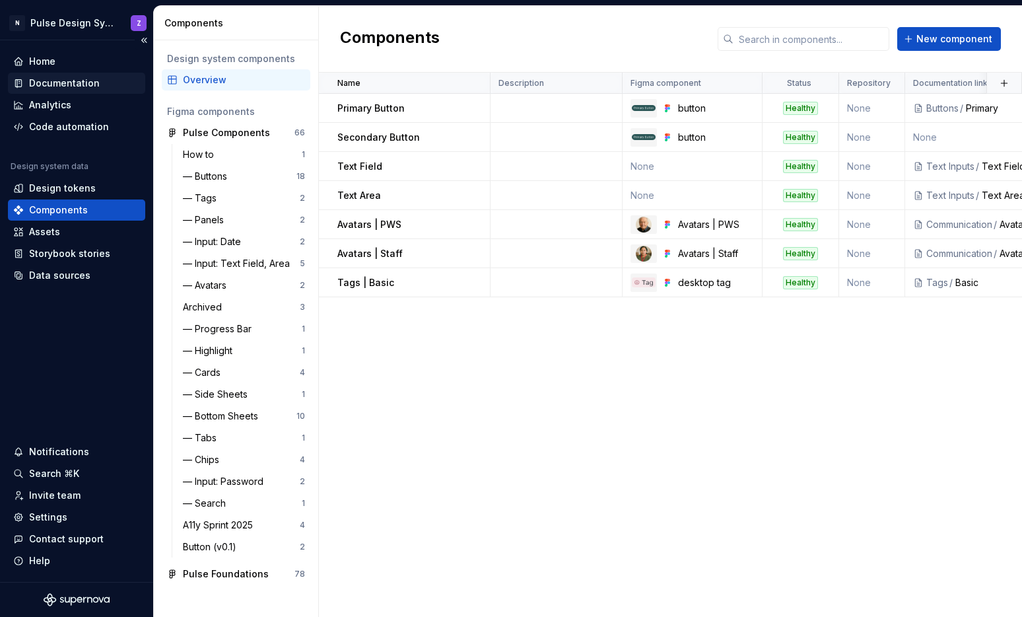
click at [65, 73] on div "Documentation" at bounding box center [76, 83] width 137 height 21
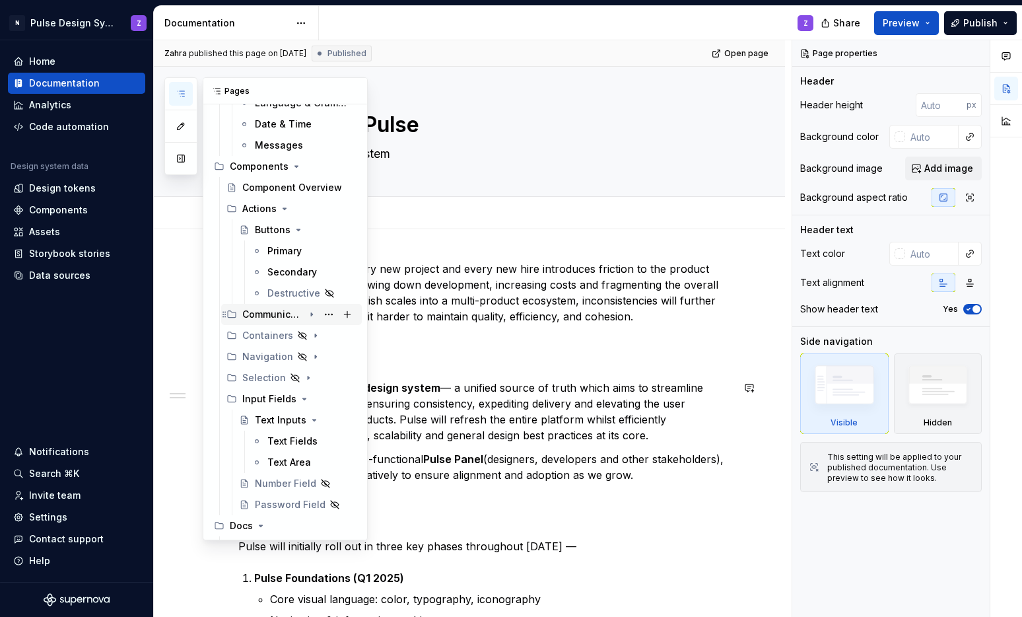
scroll to position [530, 0]
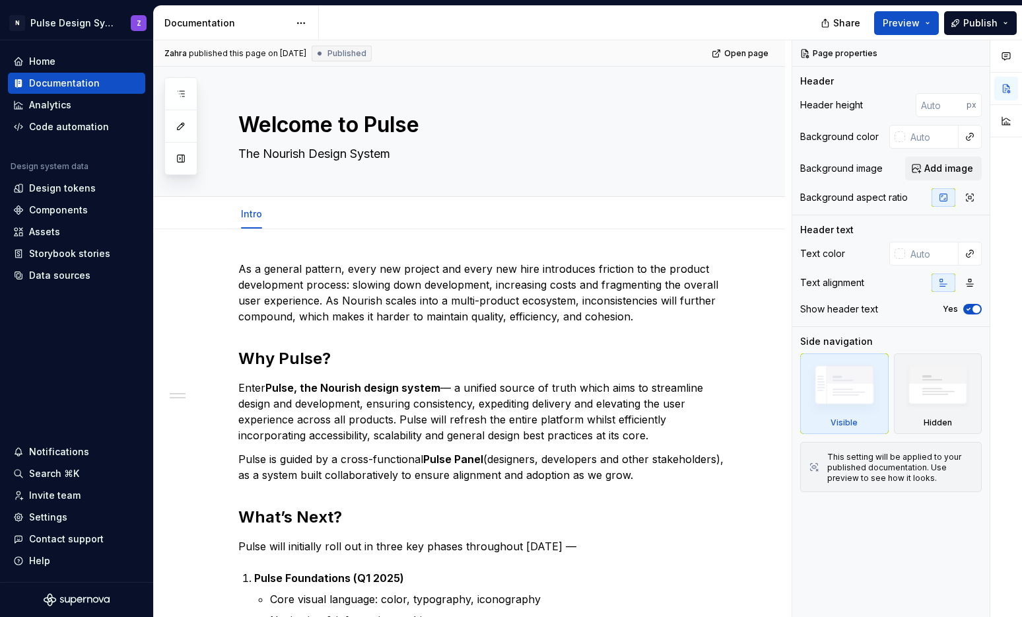
type textarea "*"
